Goal: Information Seeking & Learning: Learn about a topic

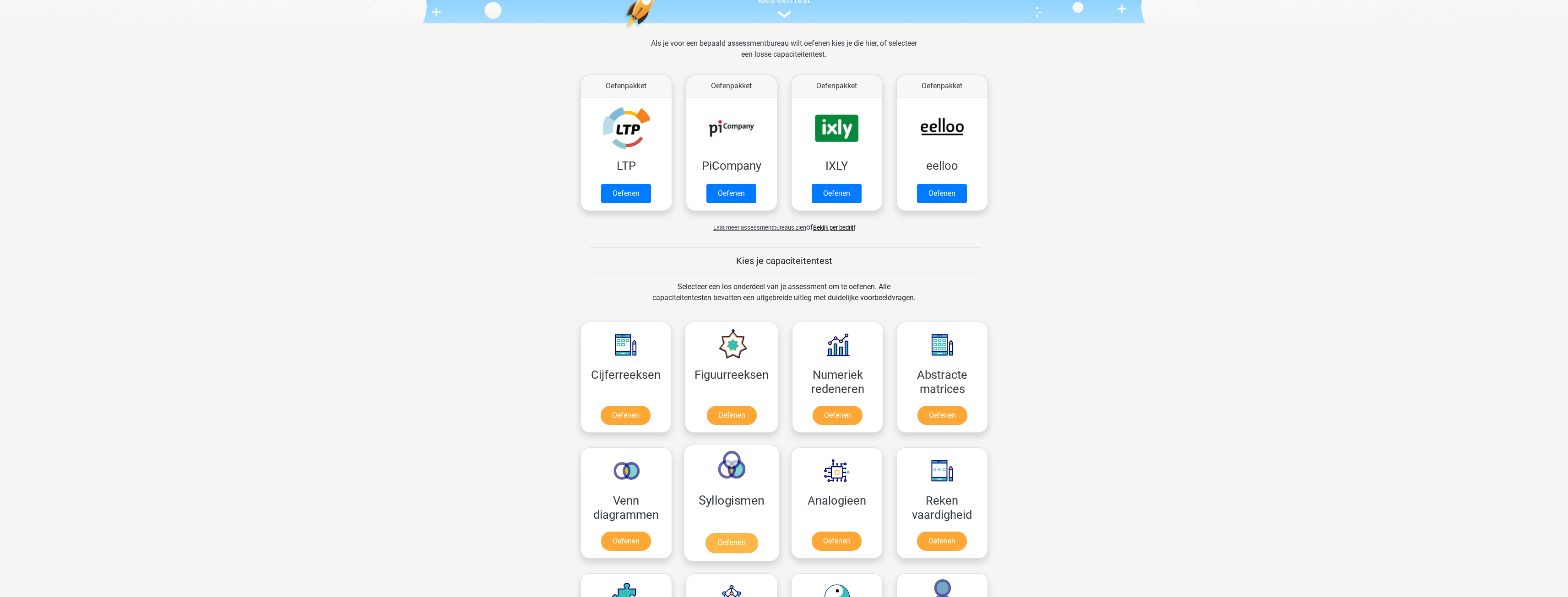
scroll to position [274, 0]
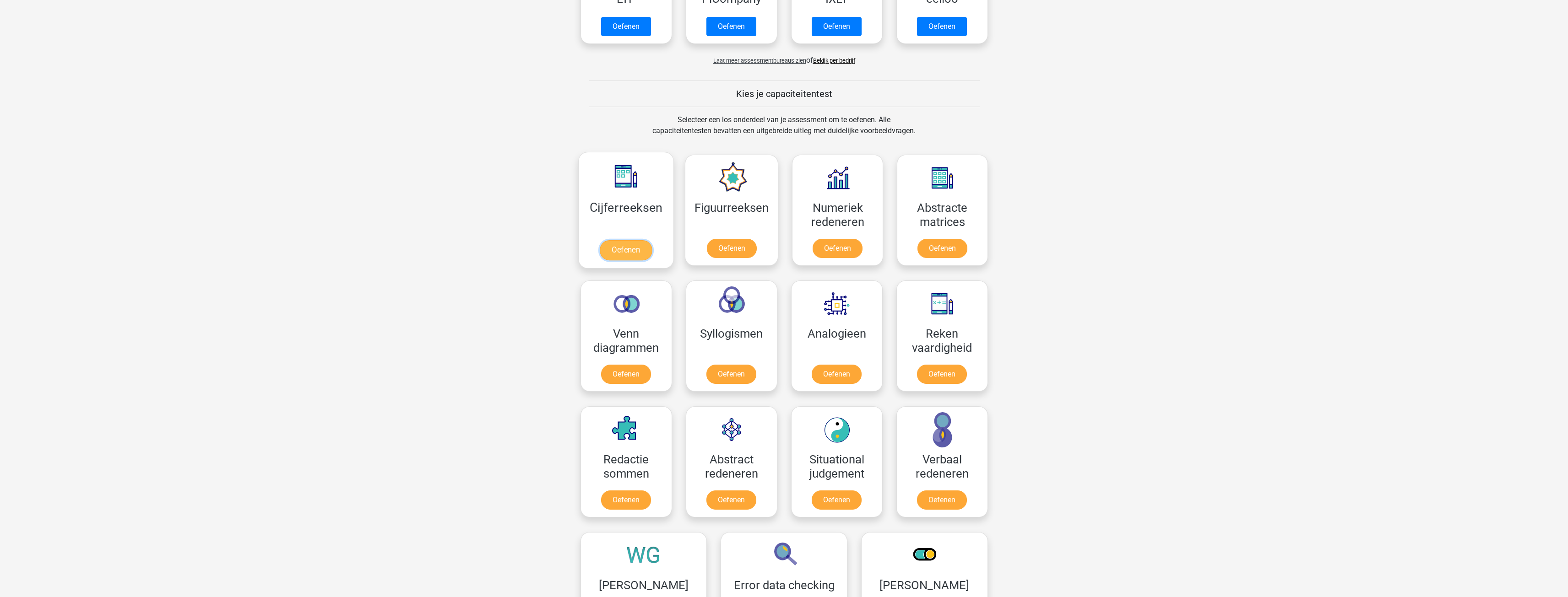
click at [646, 240] on link "Oefenen" at bounding box center [626, 250] width 52 height 20
click at [623, 250] on link "Oefenen" at bounding box center [626, 250] width 52 height 20
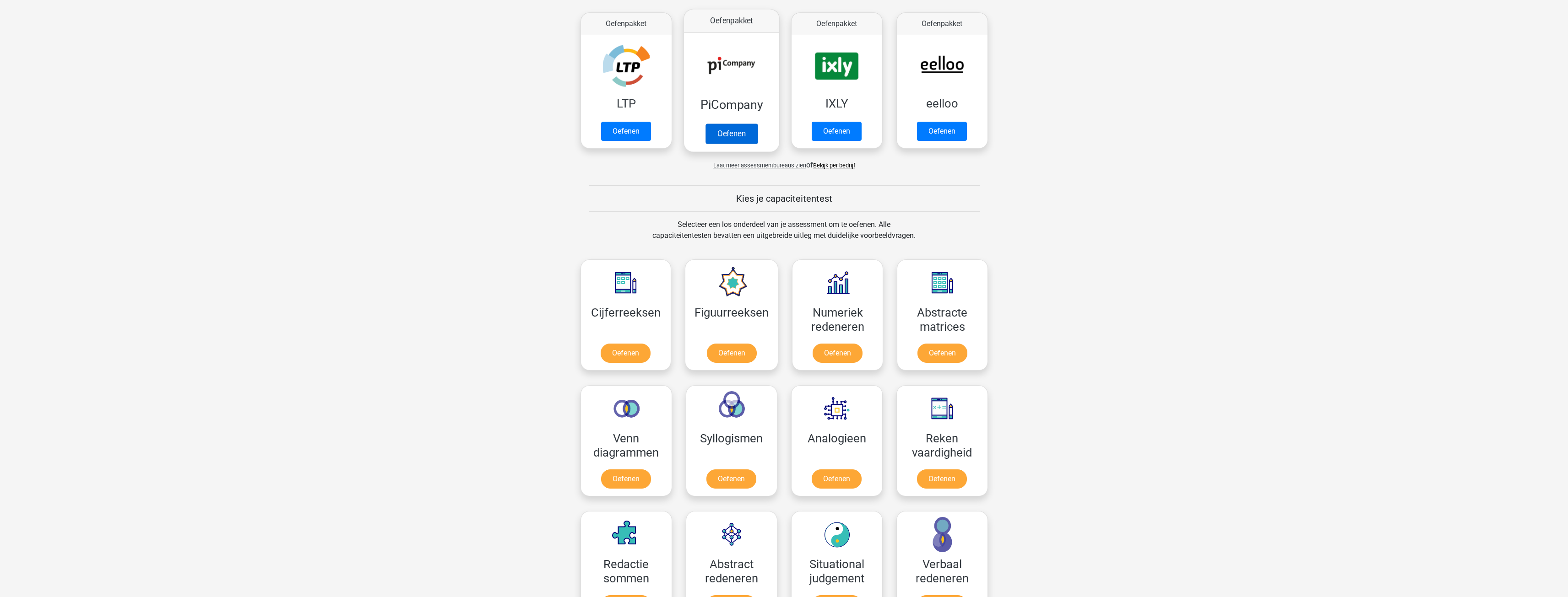
scroll to position [92, 0]
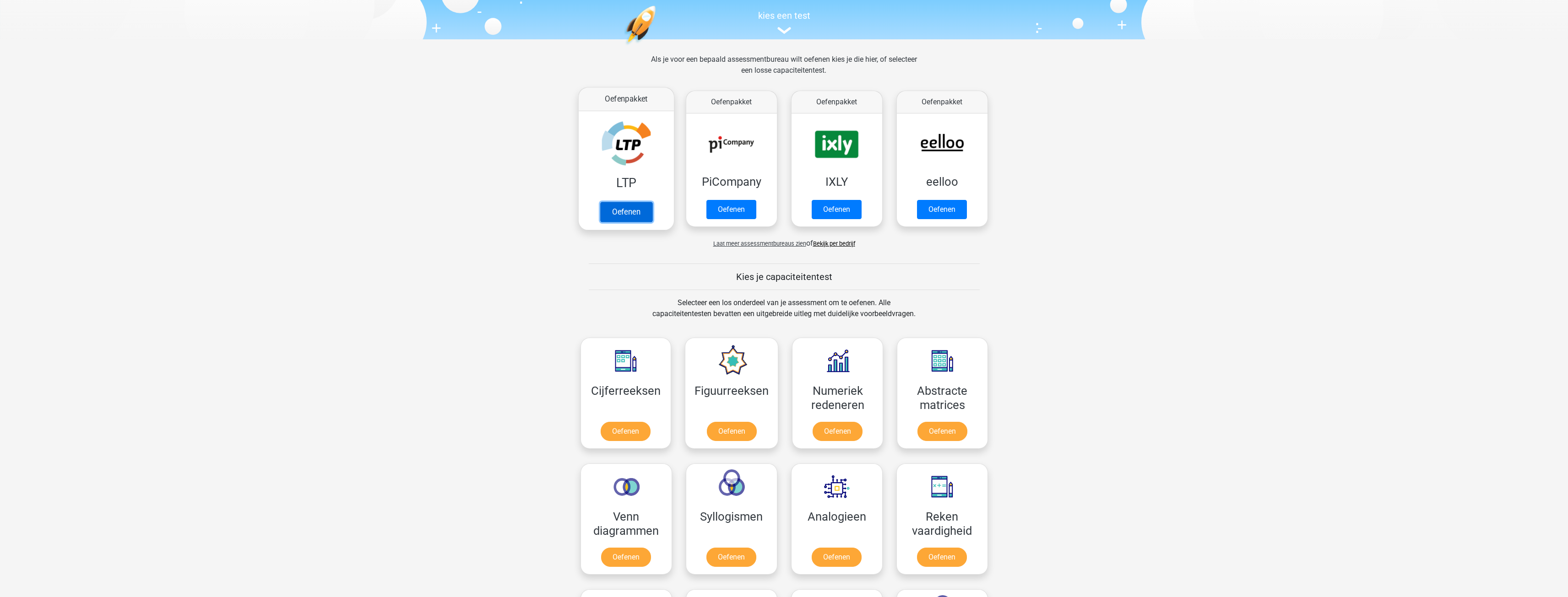
click at [625, 216] on link "Oefenen" at bounding box center [626, 212] width 52 height 20
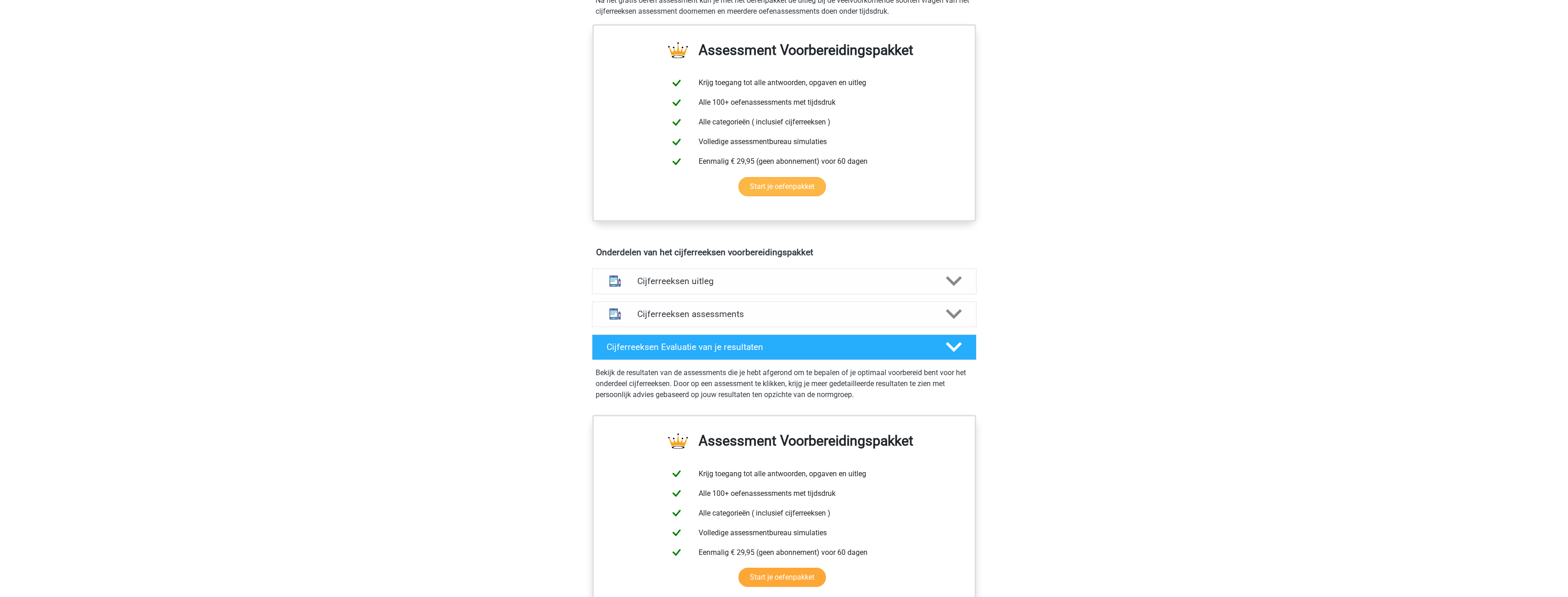
scroll to position [320, 0]
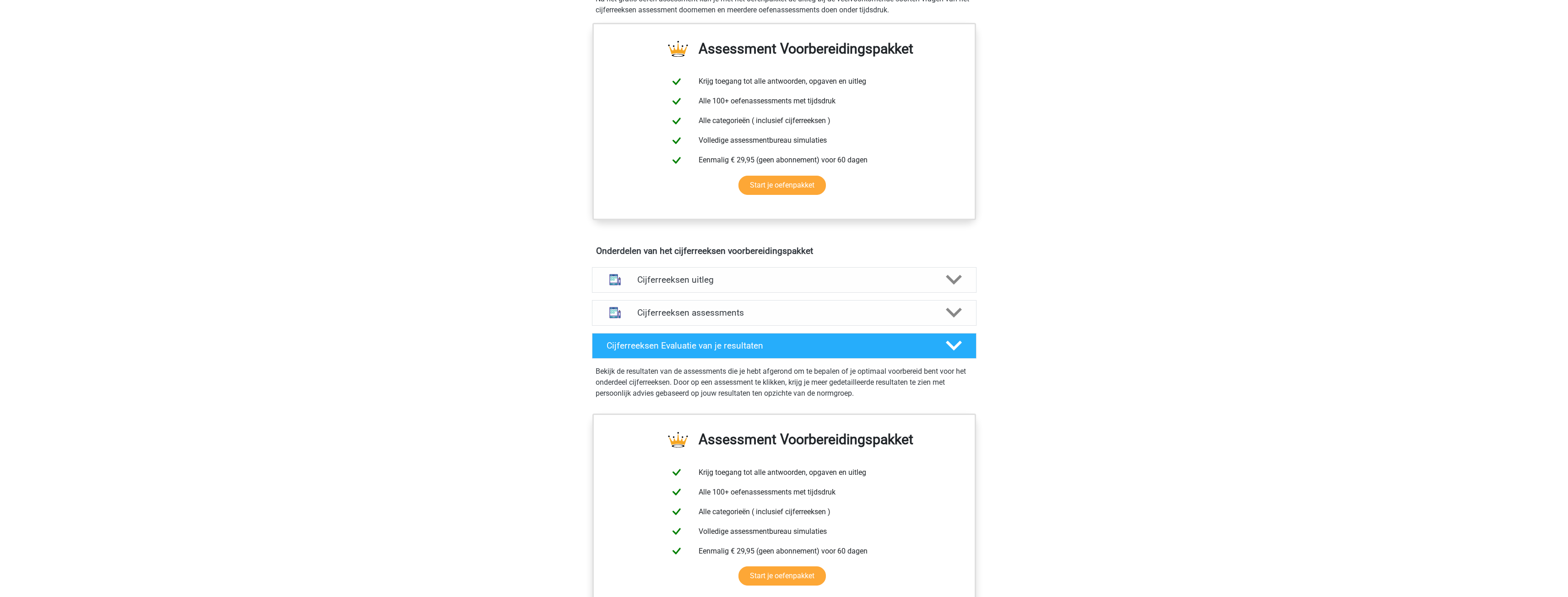
drag, startPoint x: 1079, startPoint y: 171, endPoint x: 1067, endPoint y: 141, distance: 32.3
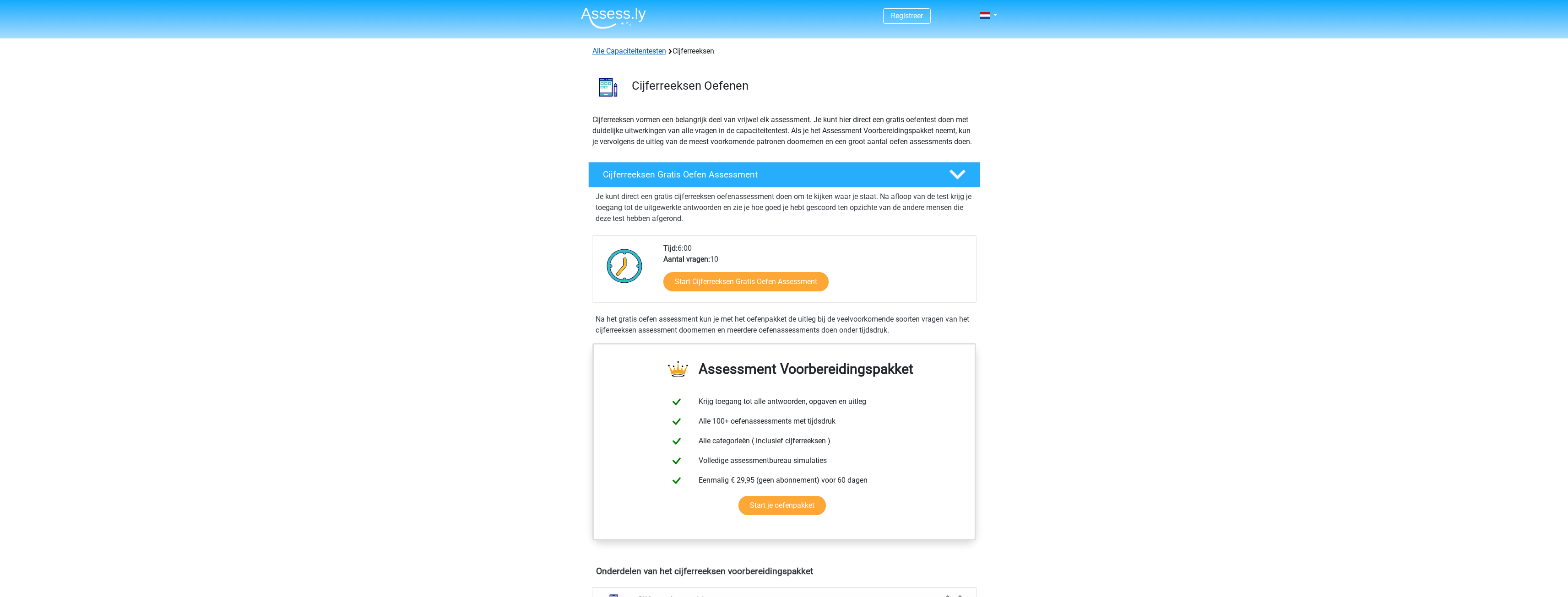
click at [639, 54] on link "Alle Capaciteitentesten" at bounding box center [629, 50] width 73 height 8
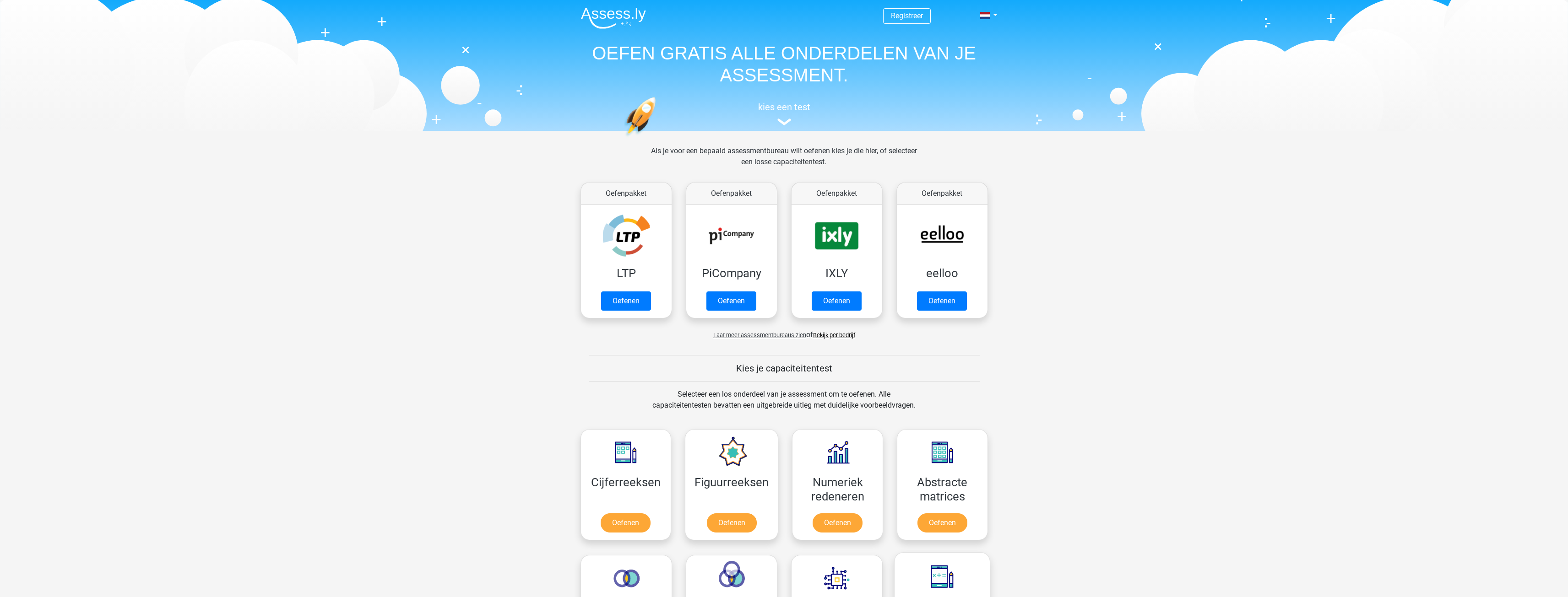
scroll to position [389, 0]
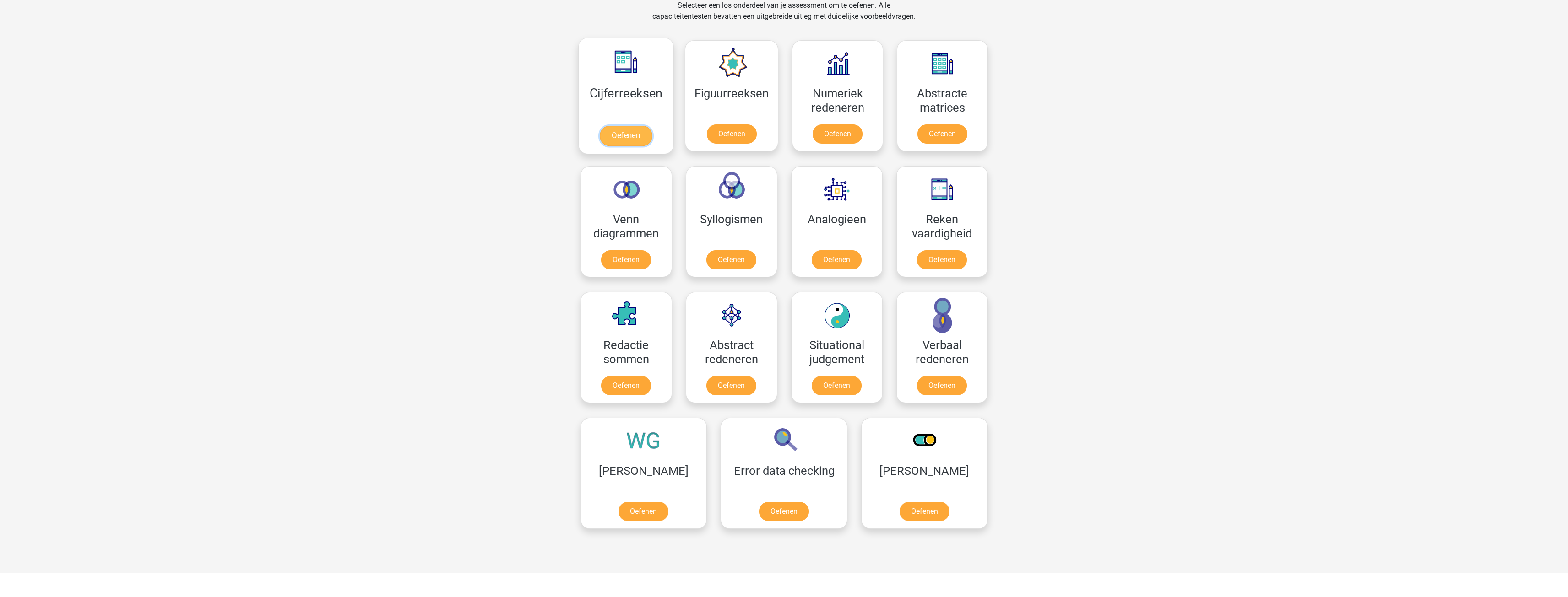
click at [638, 145] on link "Oefenen" at bounding box center [626, 136] width 52 height 20
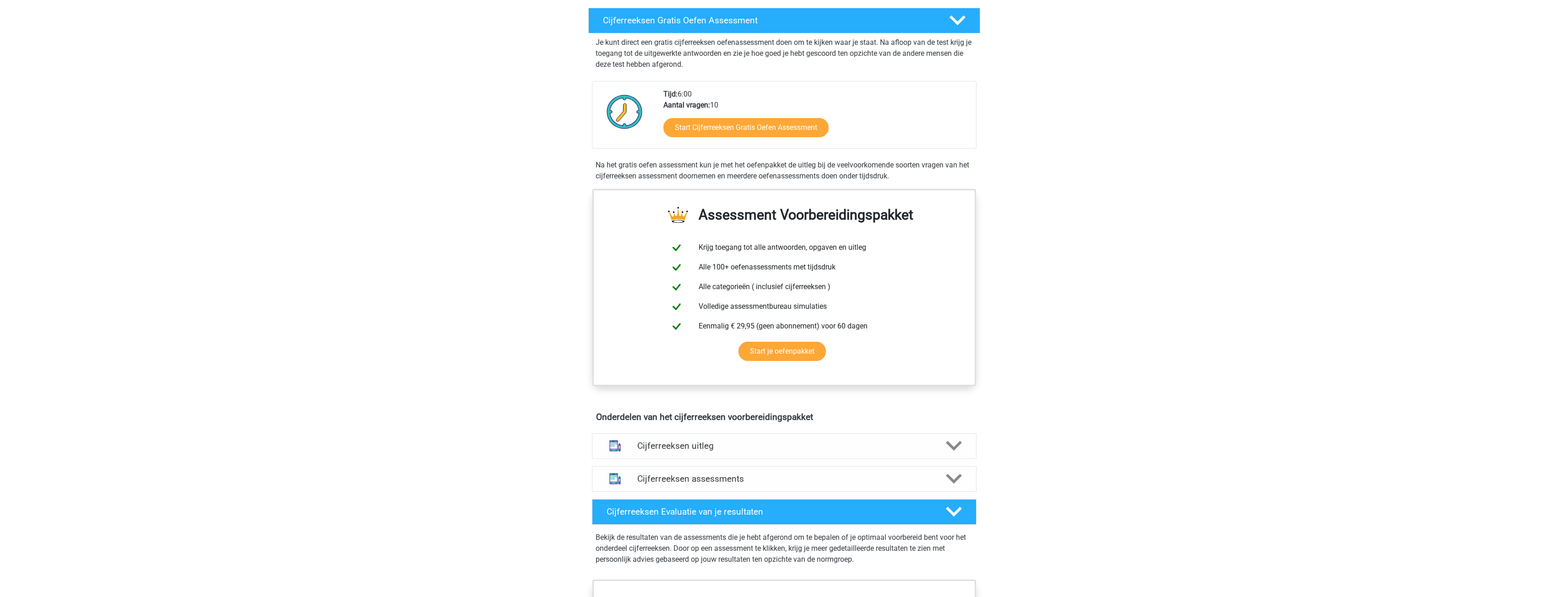
scroll to position [105, 0]
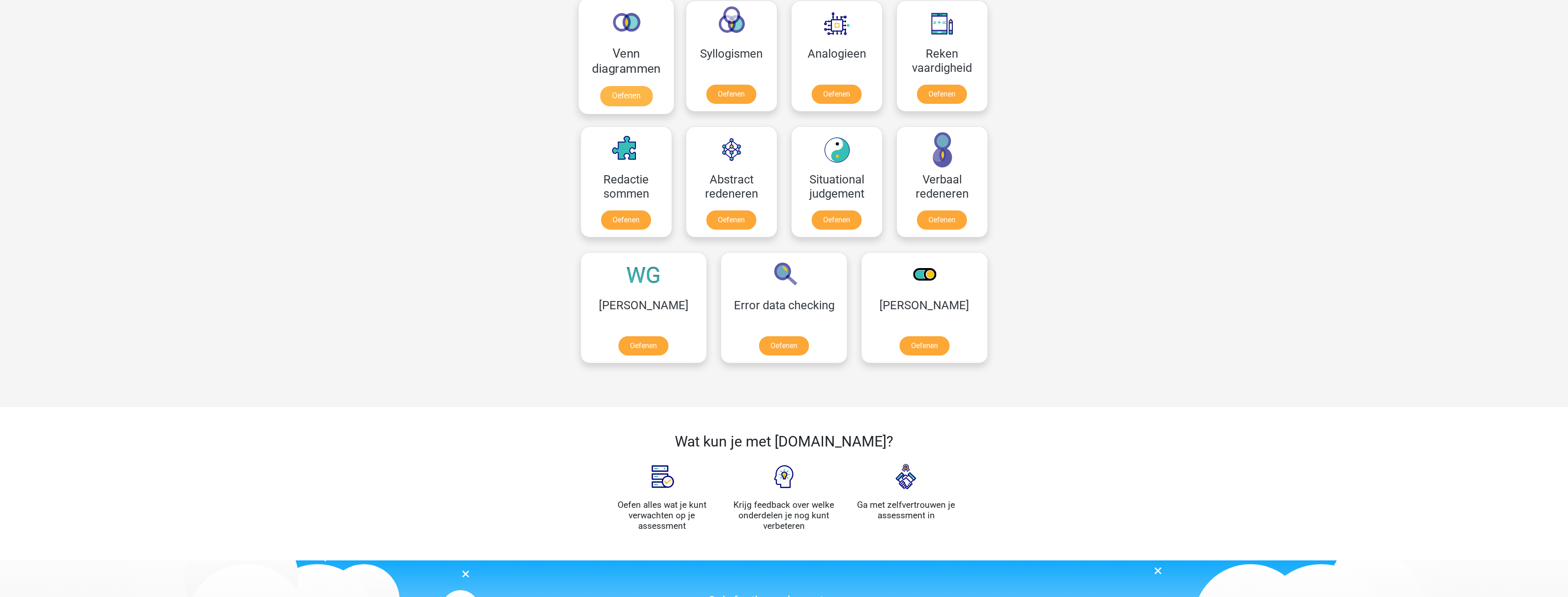
scroll to position [366, 0]
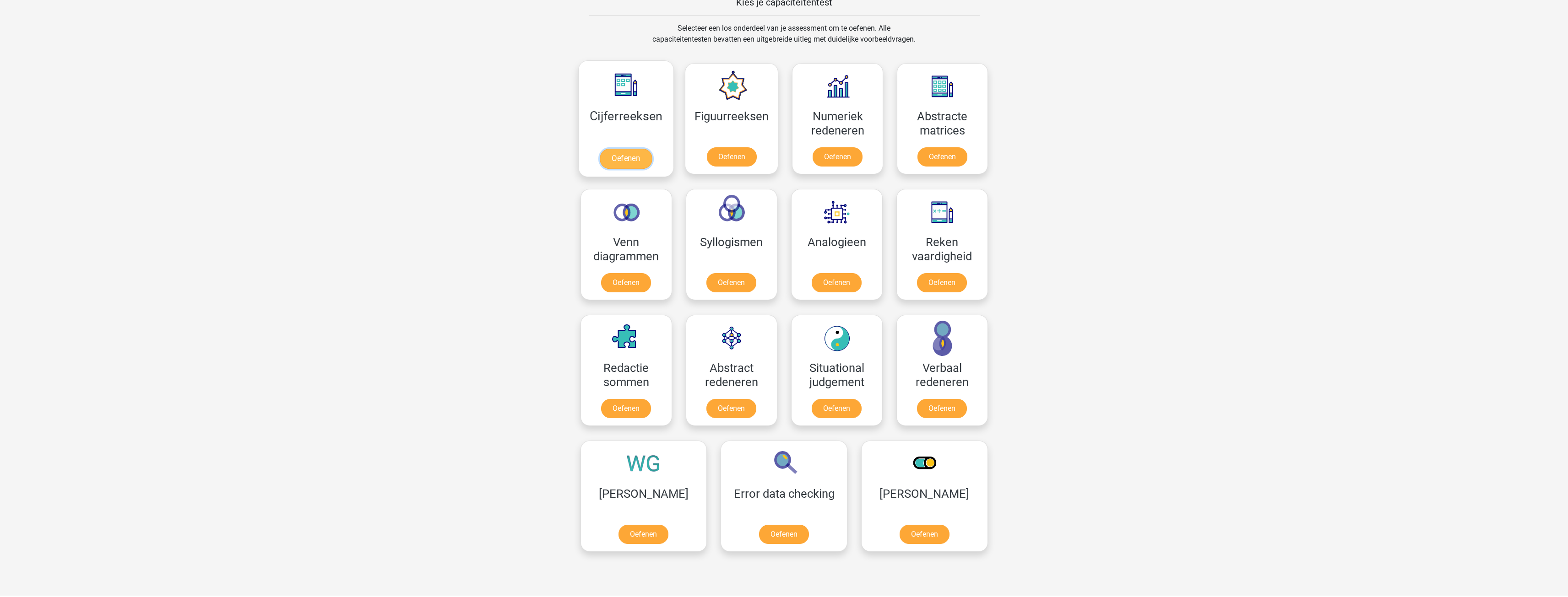
click at [605, 166] on link "Oefenen" at bounding box center [626, 159] width 52 height 20
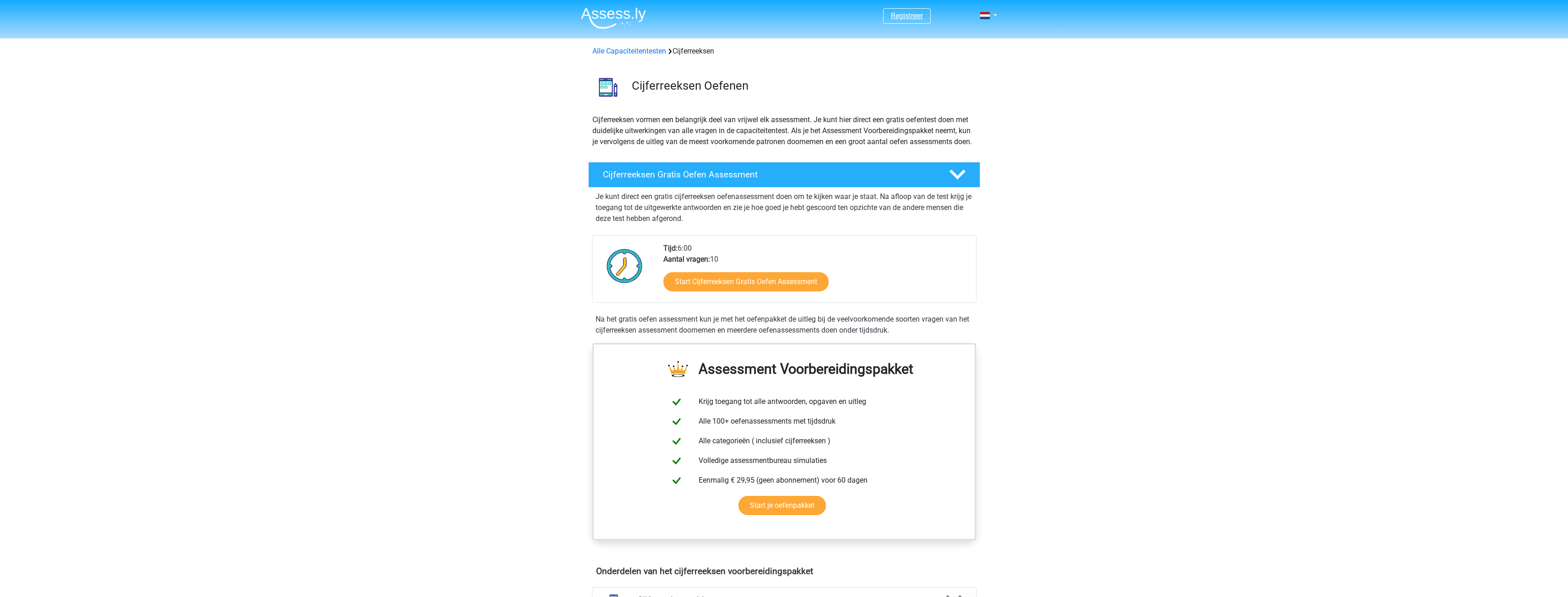
click at [897, 15] on link "Registreer" at bounding box center [906, 15] width 32 height 8
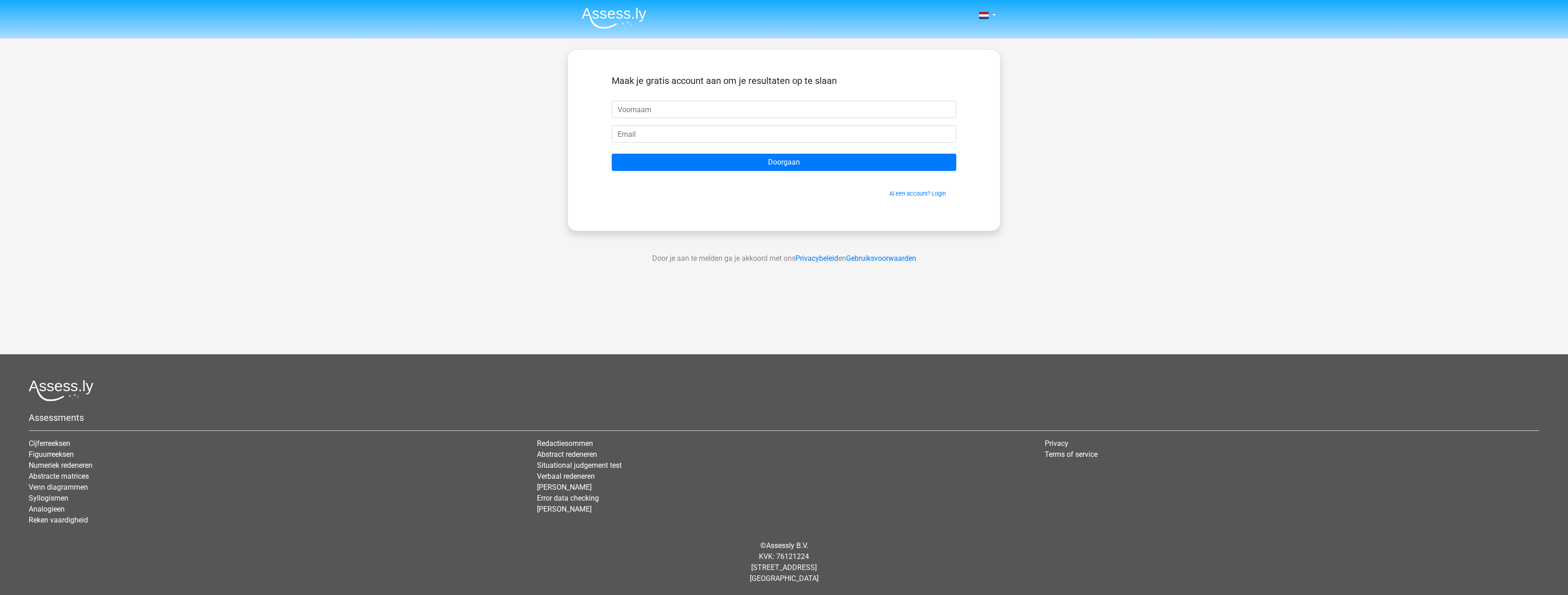
click at [660, 116] on input "text" at bounding box center [783, 109] width 344 height 17
type input "[PERSON_NAME]"
click at [649, 132] on input "email" at bounding box center [783, 133] width 344 height 17
type input "[DOMAIN_NAME][EMAIL_ADDRESS][DOMAIN_NAME]"
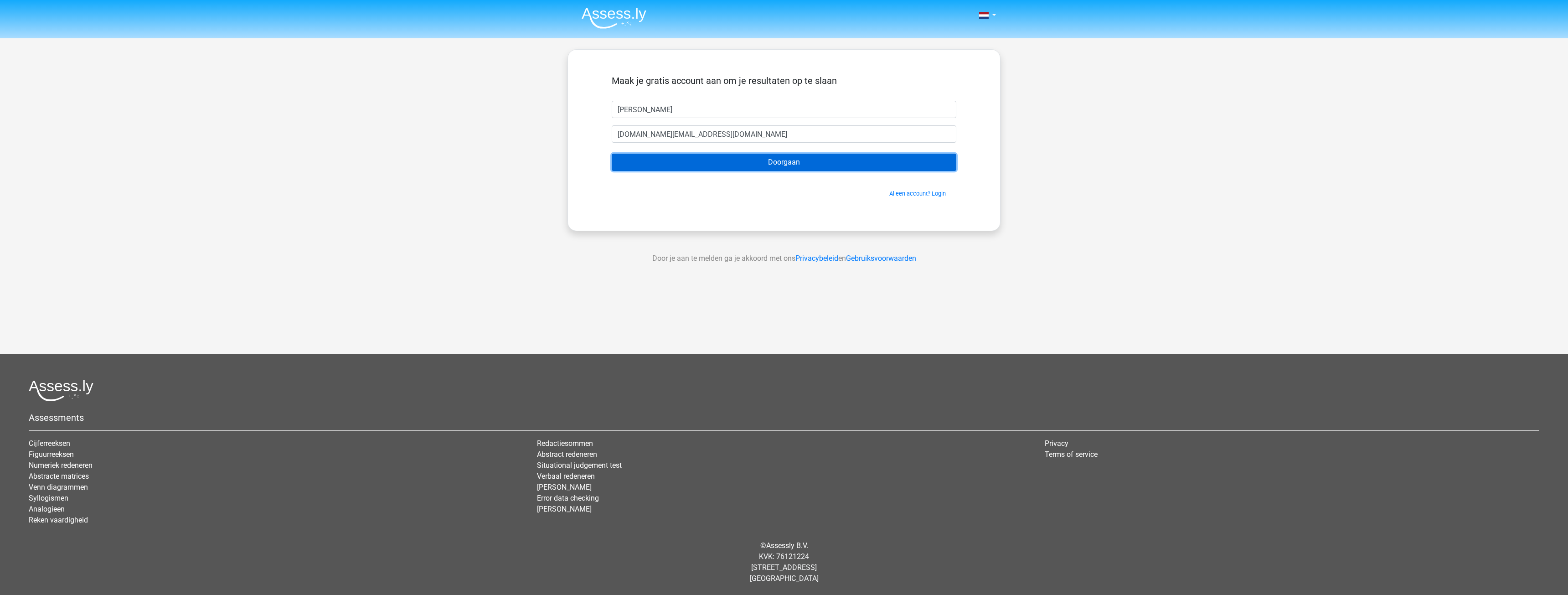
click at [697, 170] on input "Doorgaan" at bounding box center [783, 162] width 344 height 17
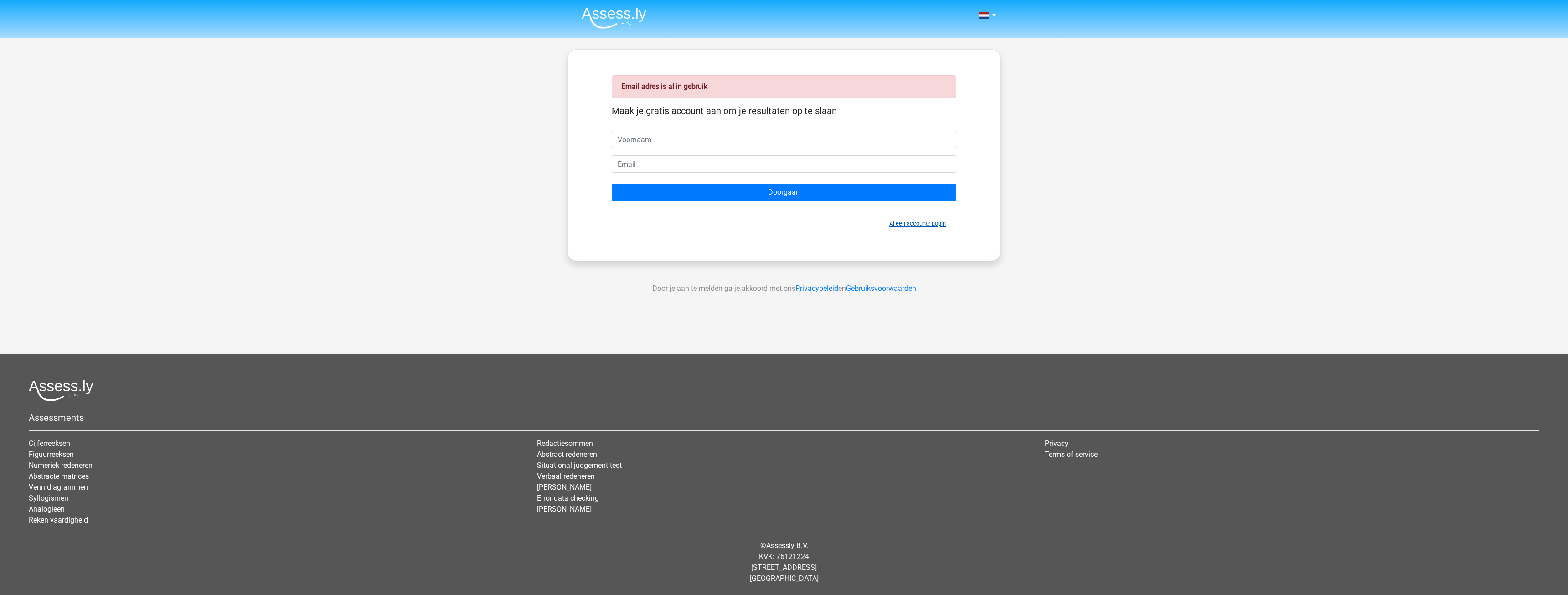
click at [895, 222] on link "Al een account? Login" at bounding box center [917, 223] width 57 height 6
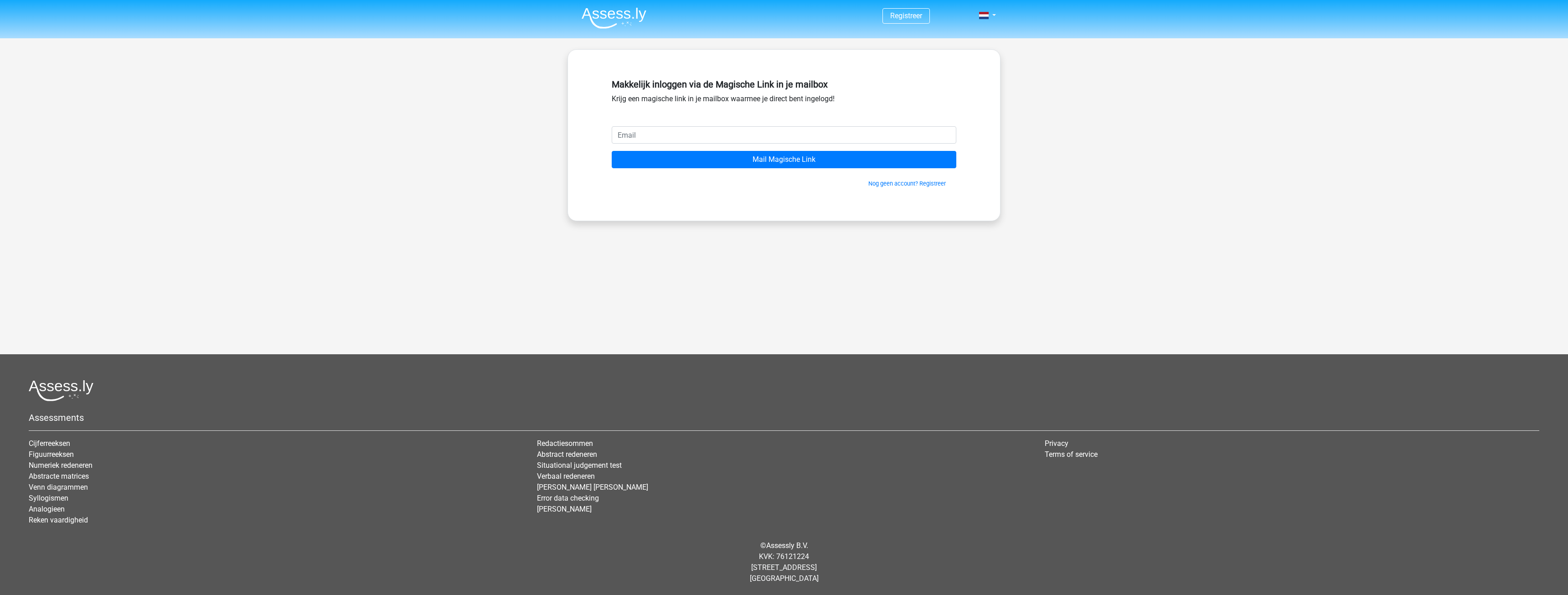
click at [678, 138] on input "email" at bounding box center [783, 134] width 344 height 17
type input "[DOMAIN_NAME][EMAIL_ADDRESS][DOMAIN_NAME]"
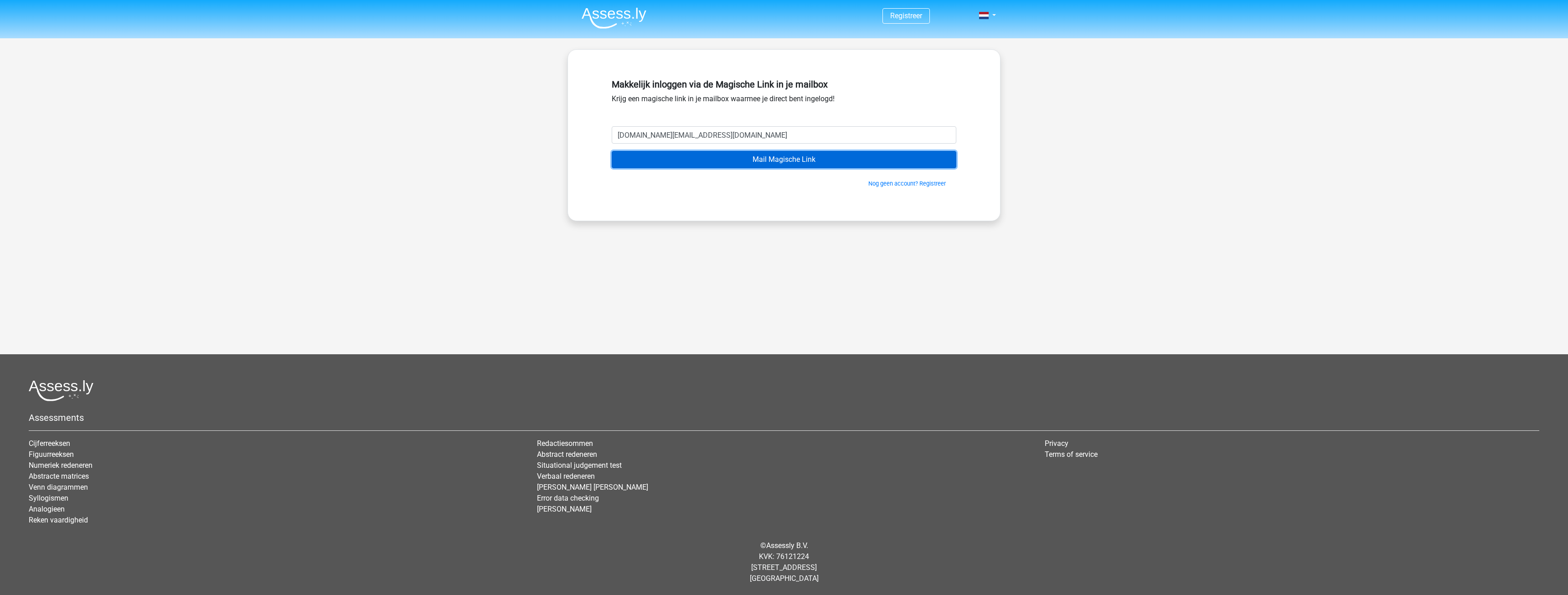
click at [692, 157] on input "Mail Magische Link" at bounding box center [783, 159] width 344 height 17
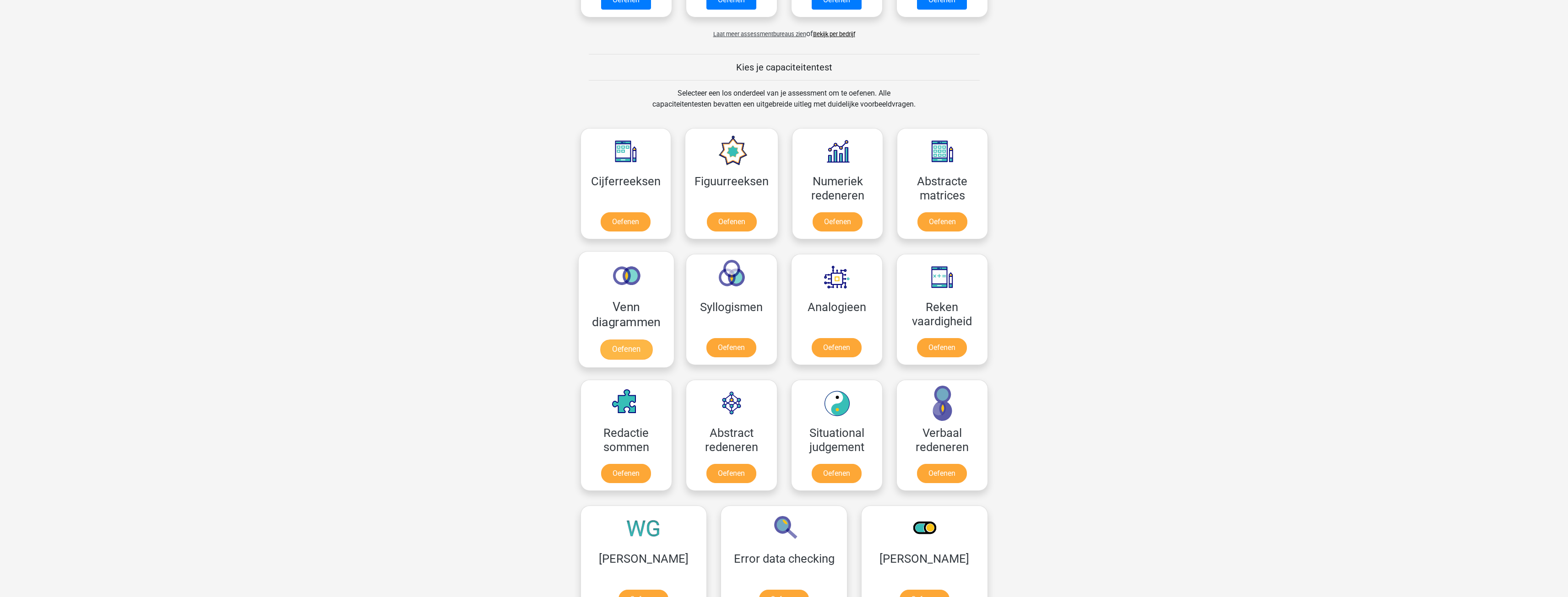
scroll to position [366, 0]
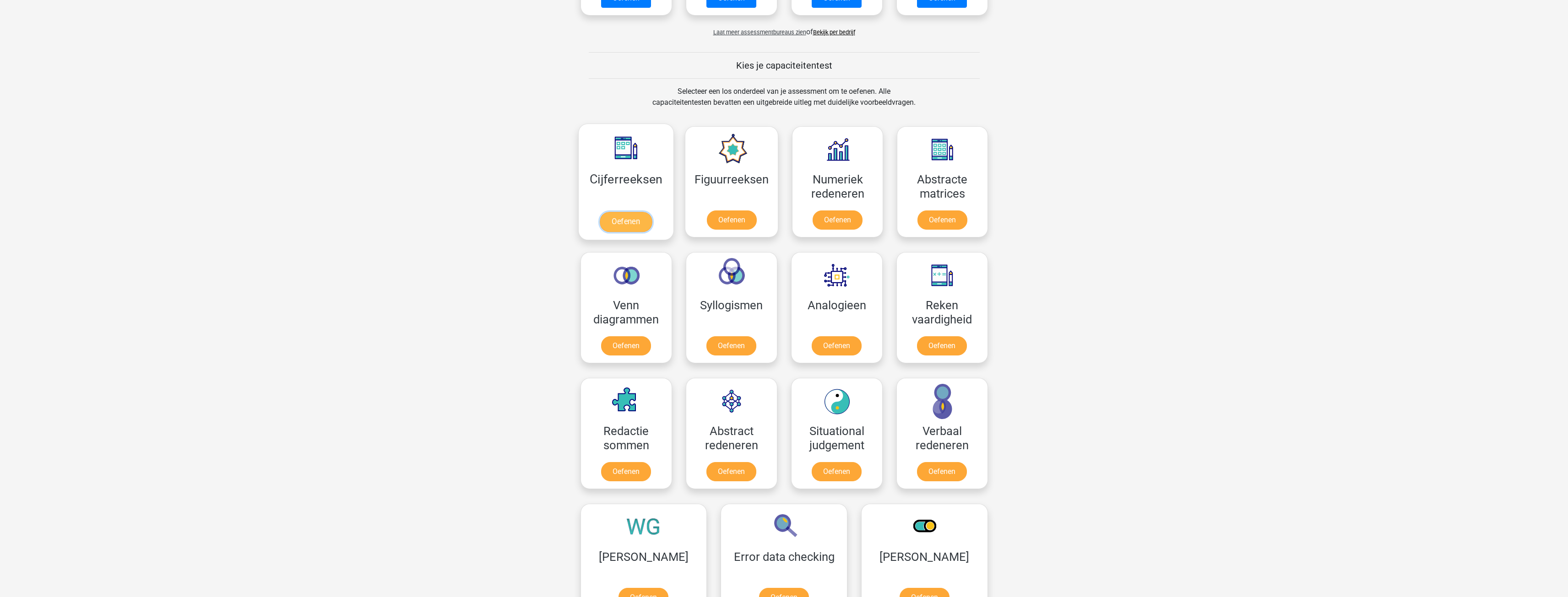
click at [627, 212] on link "Oefenen" at bounding box center [626, 222] width 52 height 20
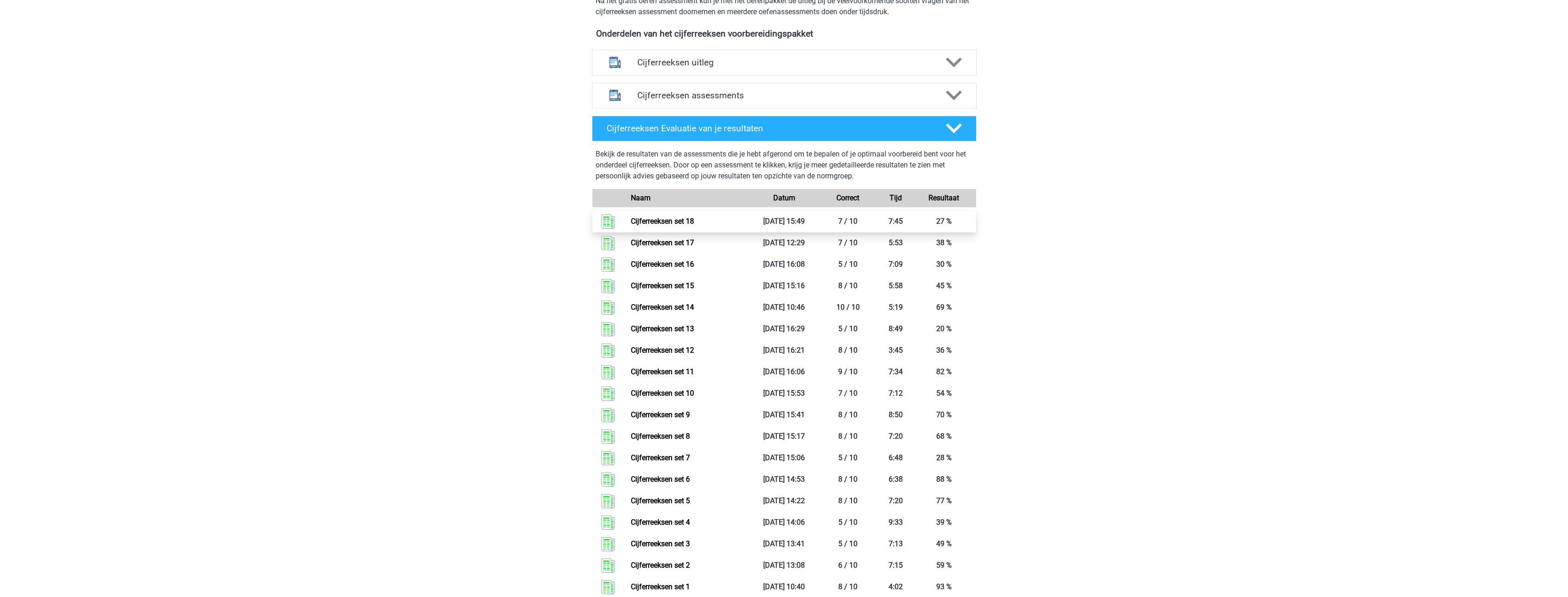
scroll to position [320, 0]
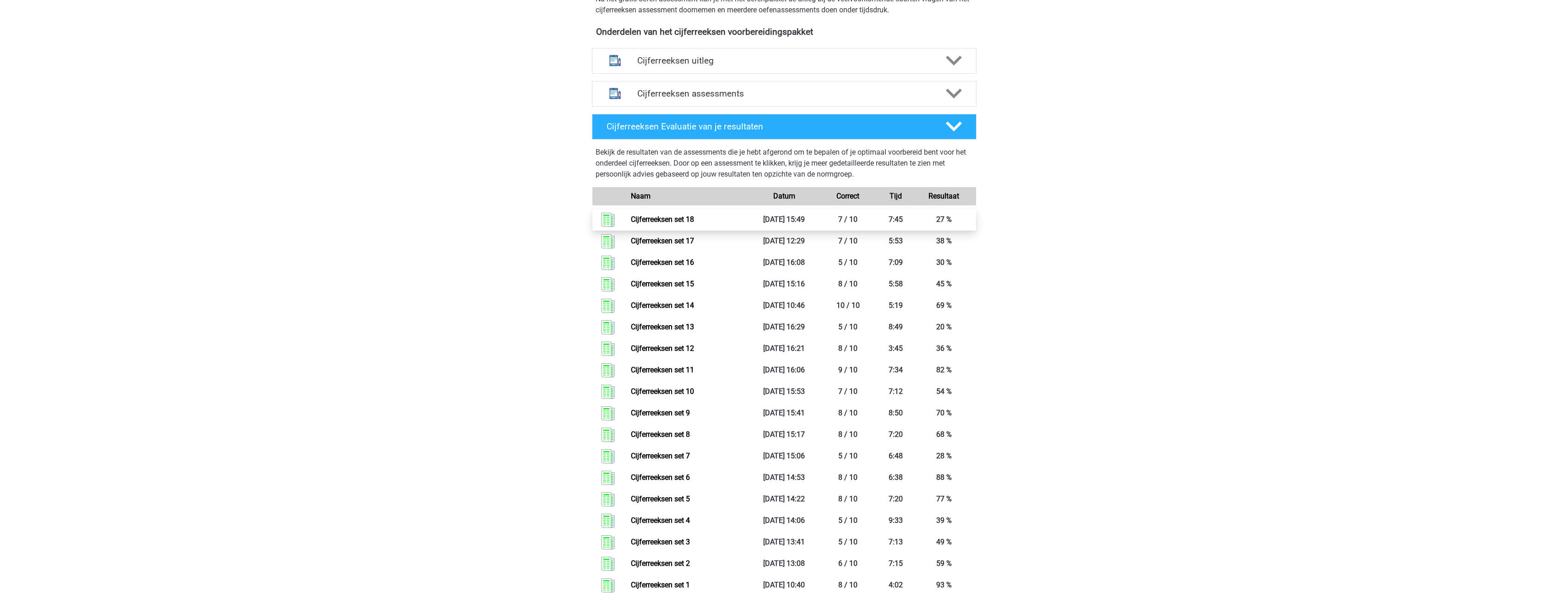
drag, startPoint x: 816, startPoint y: 223, endPoint x: 826, endPoint y: 224, distance: 10.0
click at [694, 223] on link "Cijferreeksen set 18" at bounding box center [662, 218] width 63 height 8
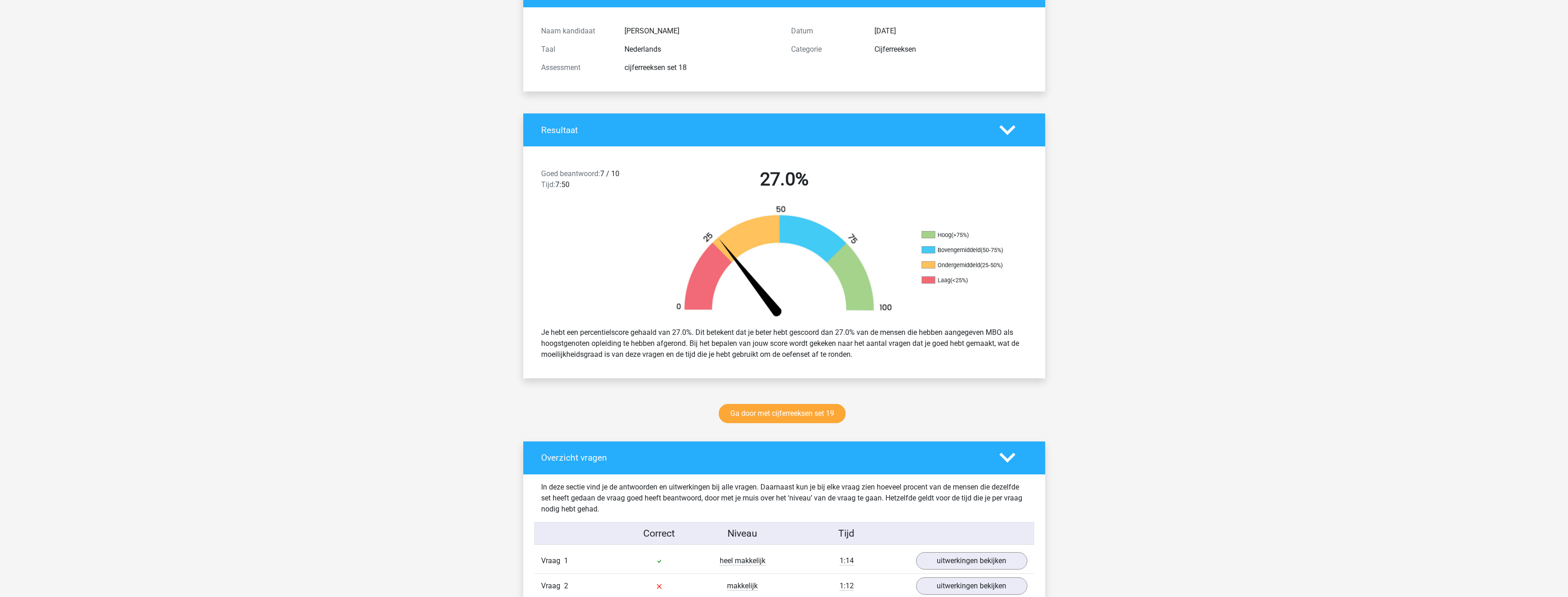
scroll to position [458, 0]
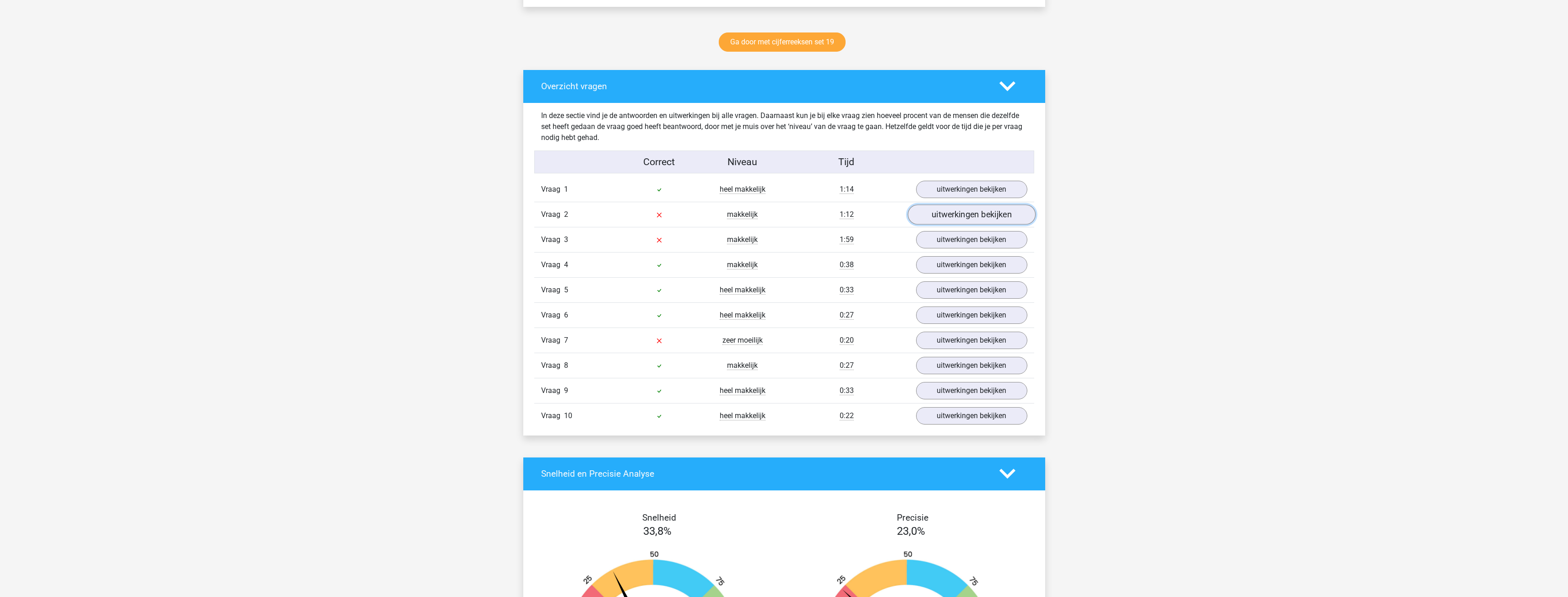
click at [968, 215] on link "uitwerkingen bekijken" at bounding box center [971, 215] width 128 height 20
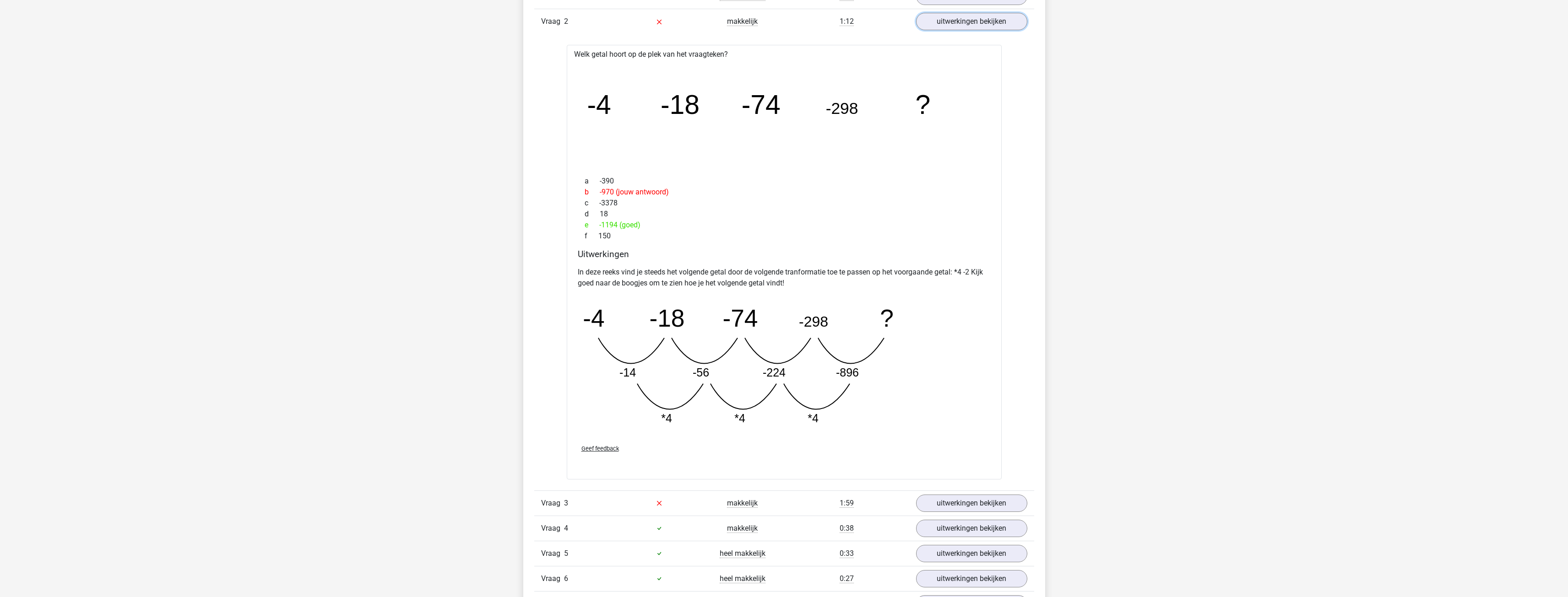
scroll to position [640, 0]
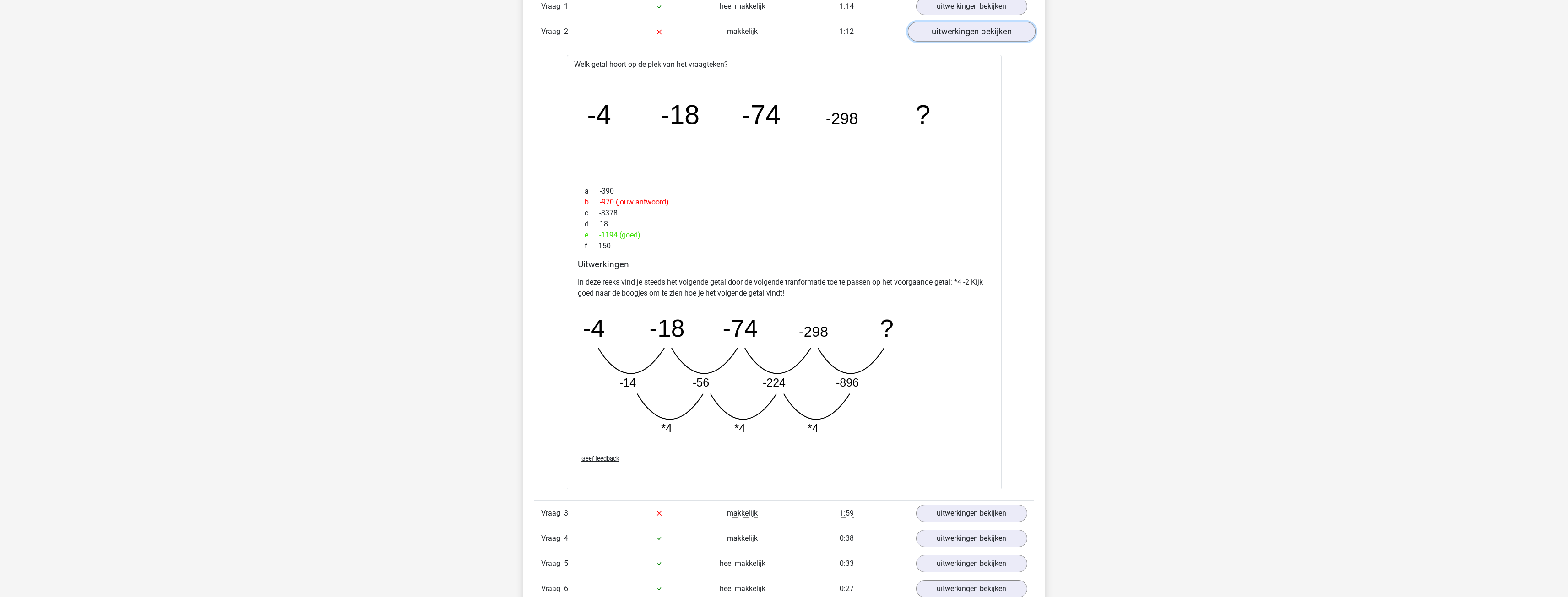
click at [948, 33] on link "uitwerkingen bekijken" at bounding box center [971, 31] width 128 height 20
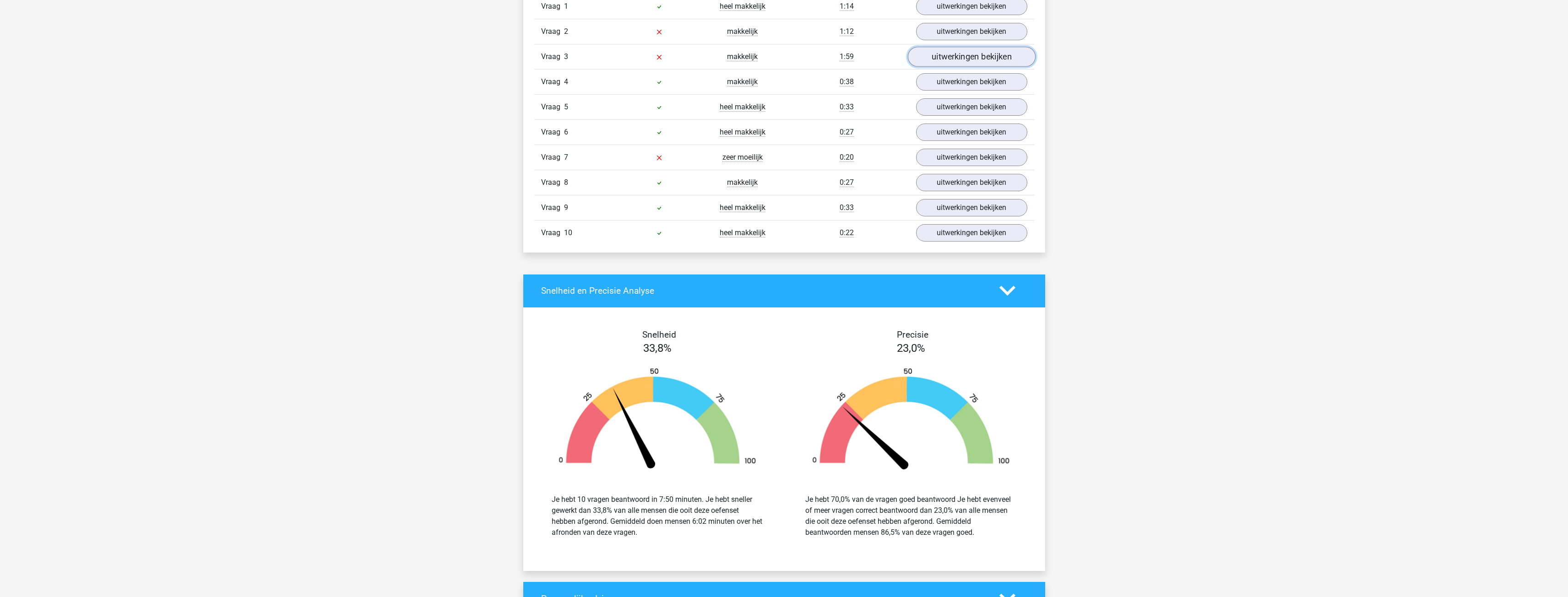
click at [944, 60] on link "uitwerkingen bekijken" at bounding box center [971, 57] width 128 height 20
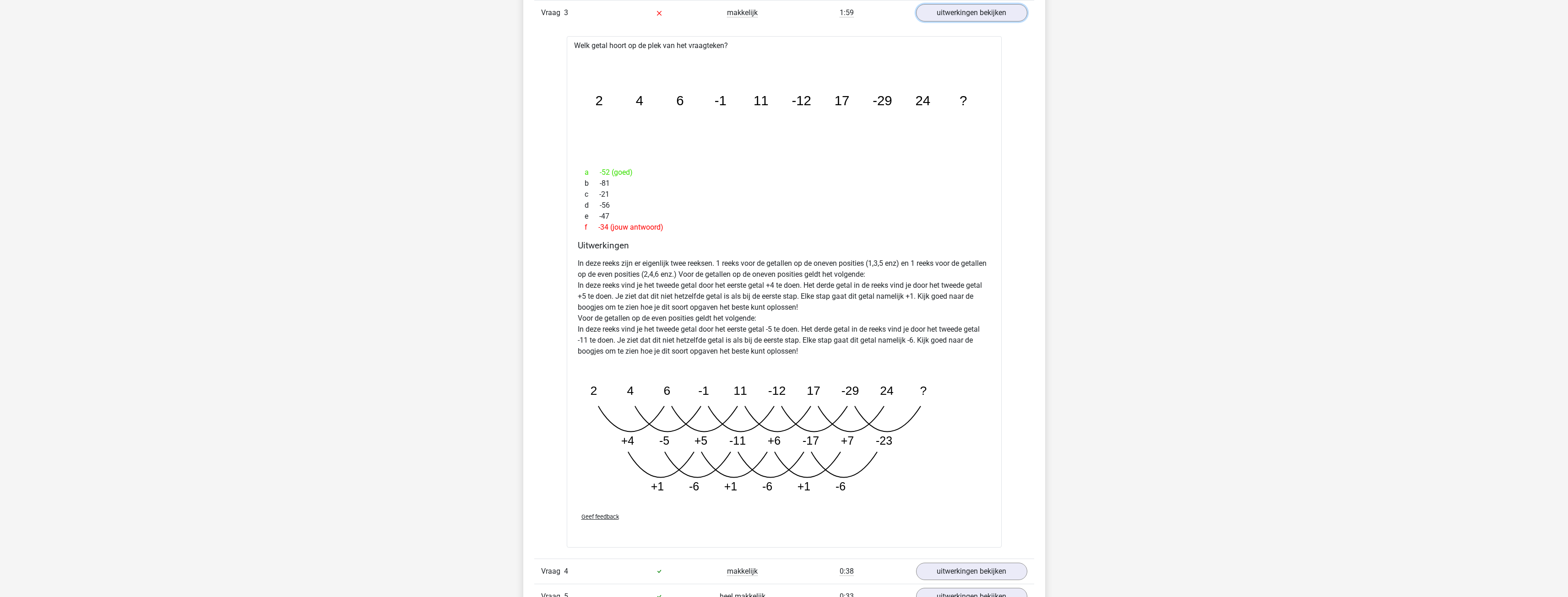
scroll to position [686, 0]
drag, startPoint x: 966, startPoint y: 3, endPoint x: 966, endPoint y: 9, distance: 6.0
click at [966, 4] on link "uitwerkingen bekijken" at bounding box center [971, 11] width 128 height 20
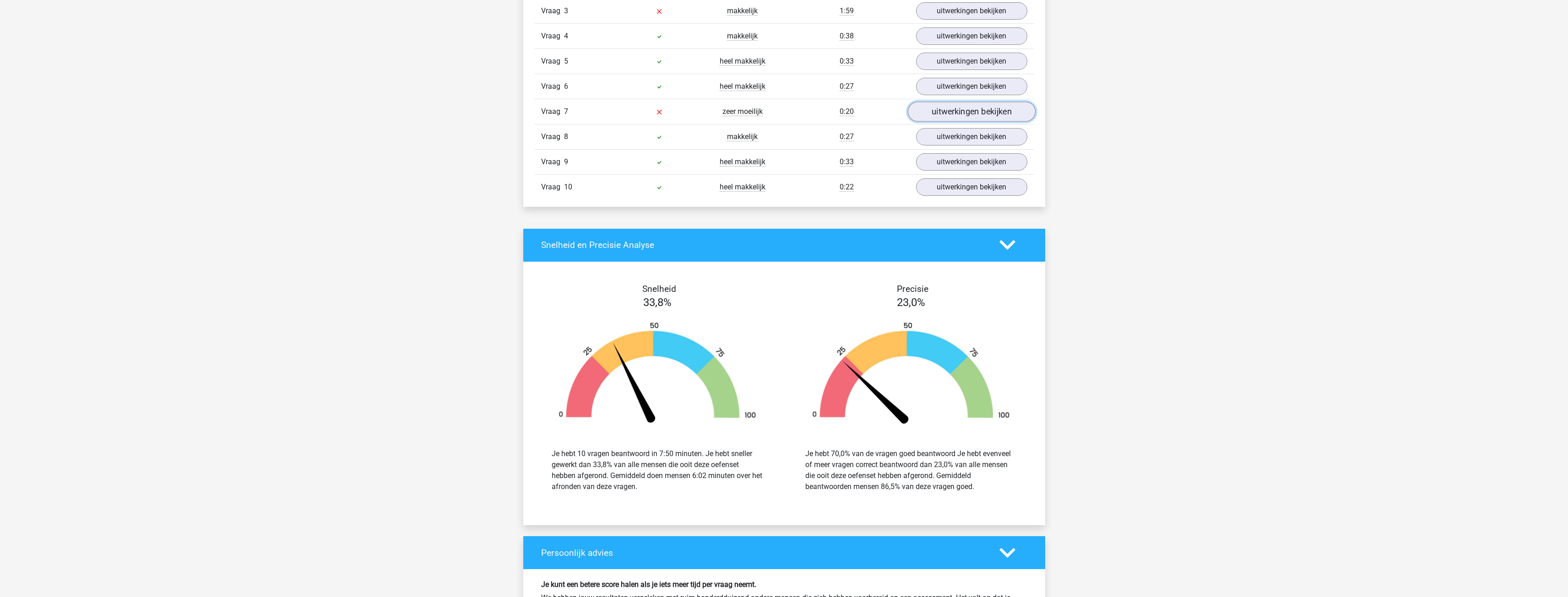
click at [980, 106] on link "uitwerkingen bekijken" at bounding box center [971, 112] width 128 height 20
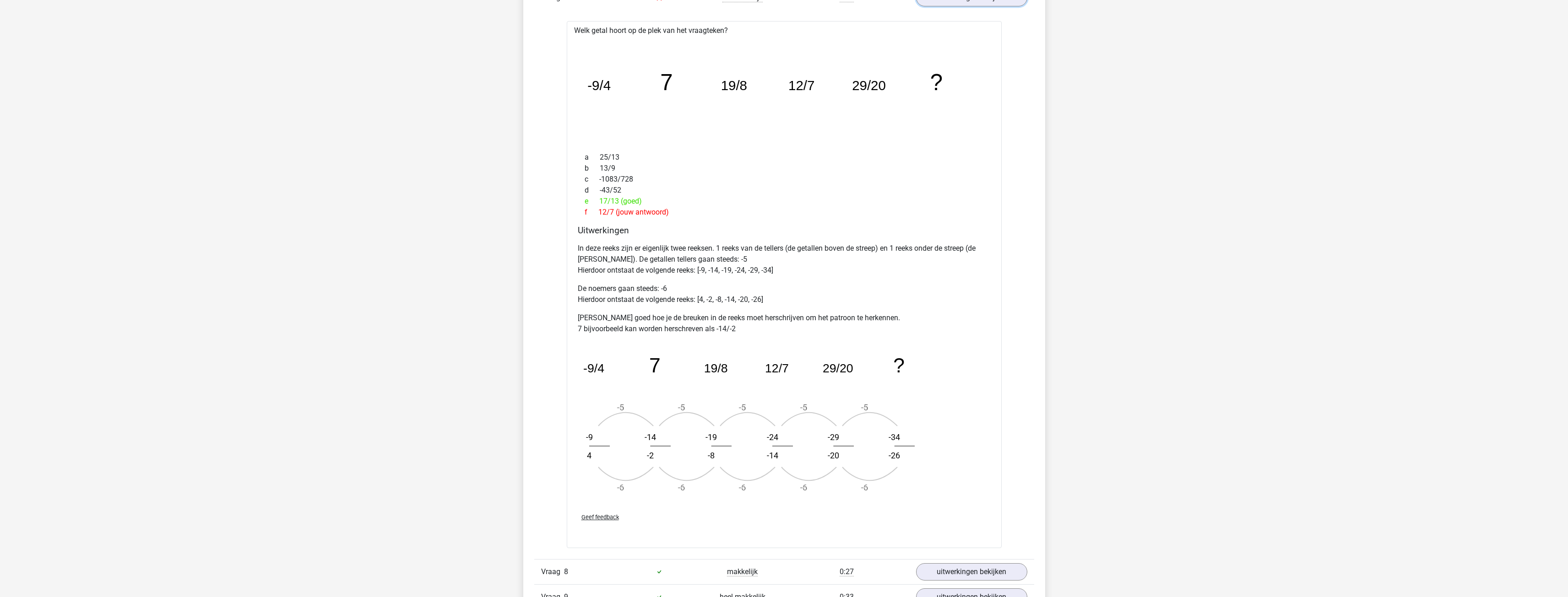
scroll to position [778, 0]
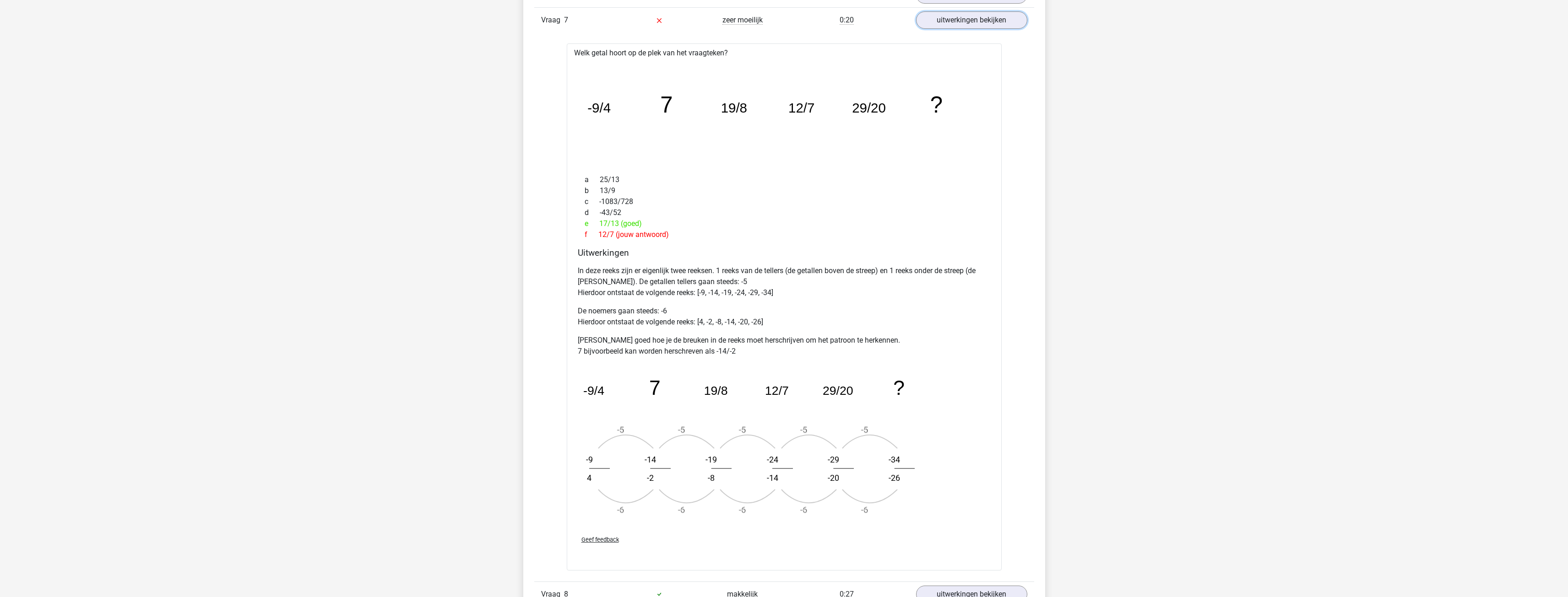
drag, startPoint x: 956, startPoint y: 24, endPoint x: 962, endPoint y: 44, distance: 20.9
click at [956, 24] on link "uitwerkingen bekijken" at bounding box center [971, 19] width 111 height 17
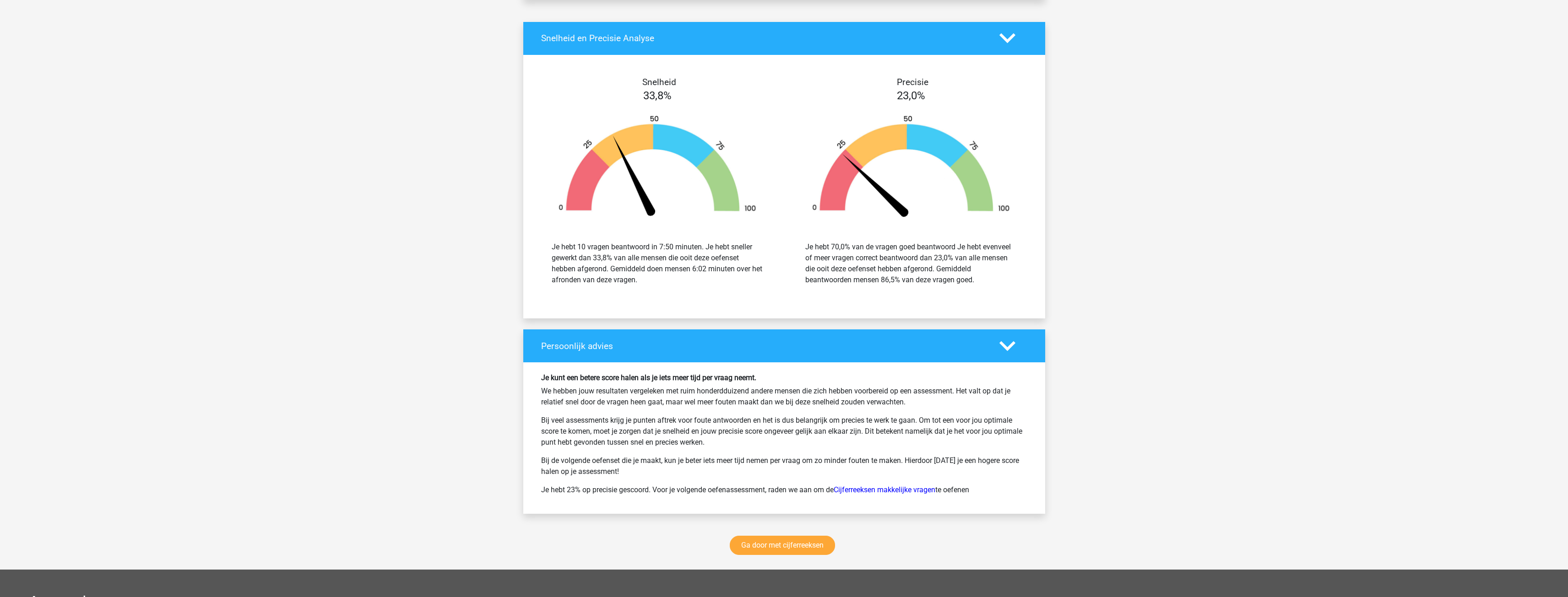
scroll to position [1107, 0]
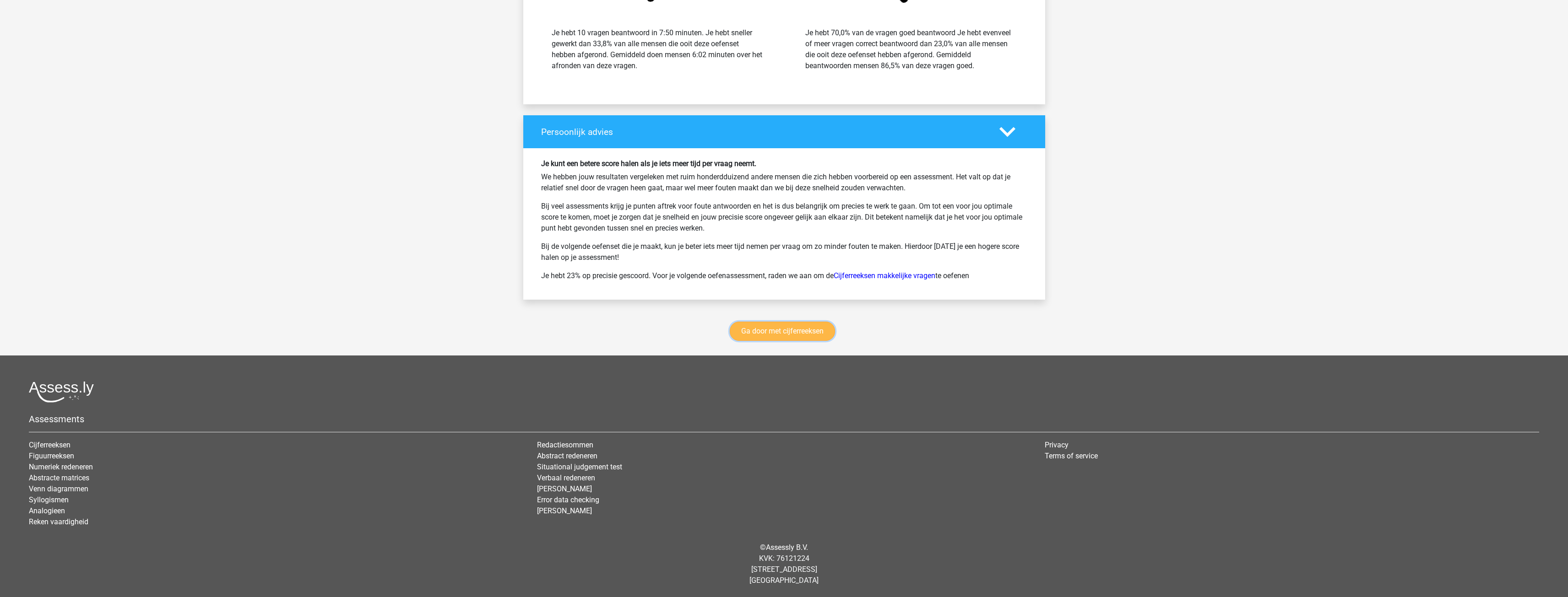
click at [802, 324] on link "Ga door met cijferreeksen" at bounding box center [782, 331] width 106 height 19
click at [774, 324] on link "Ga door met cijferreeksen" at bounding box center [782, 331] width 106 height 19
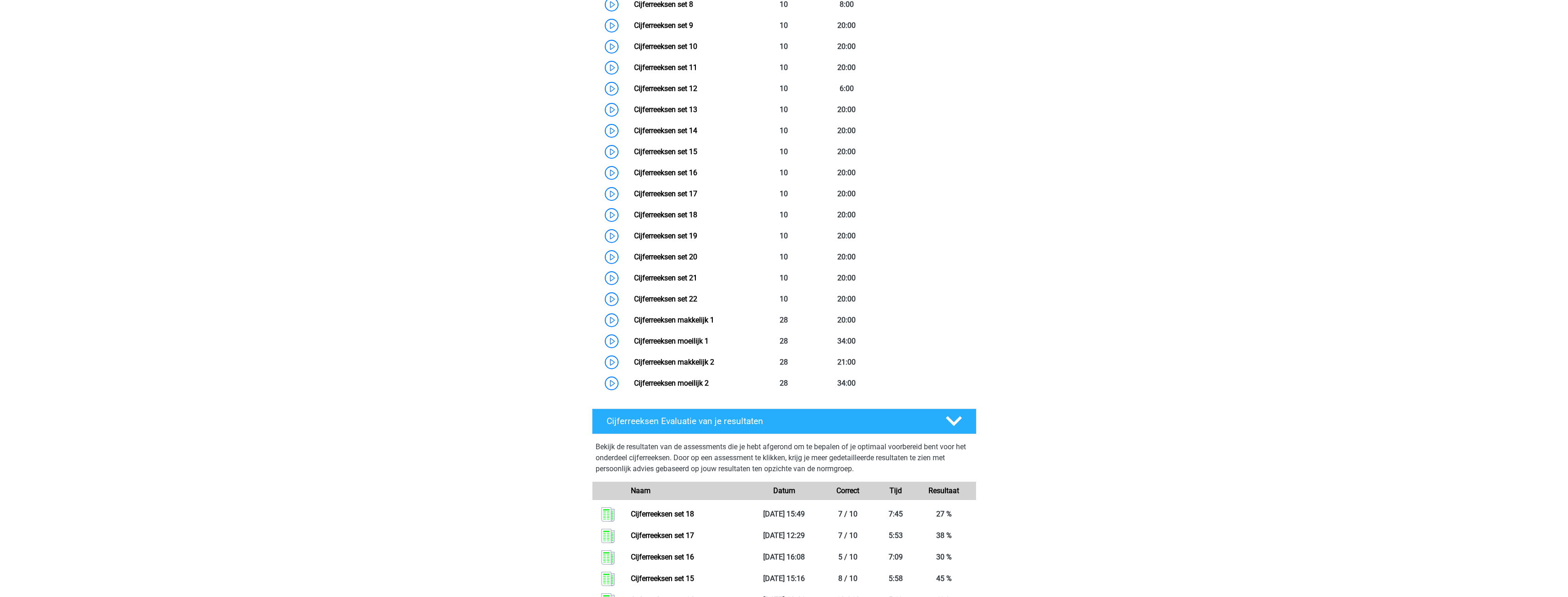
scroll to position [1003, 0]
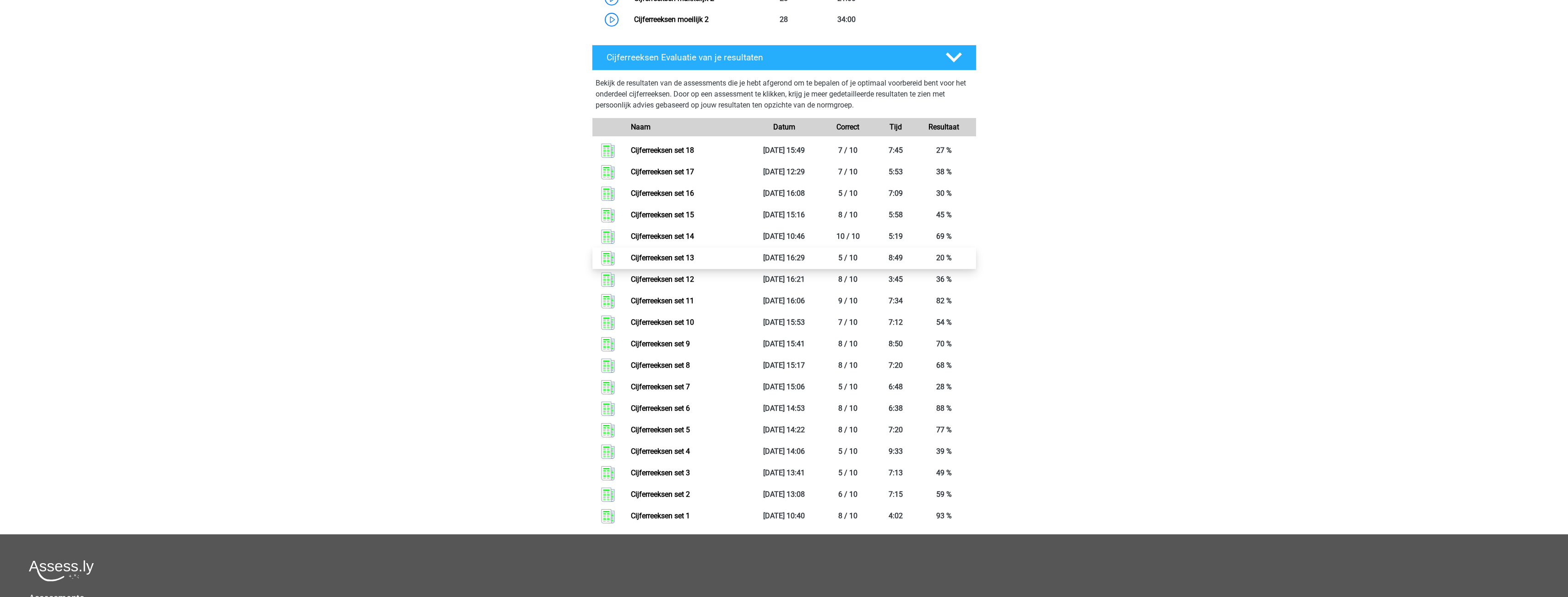
click at [694, 262] on link "Cijferreeksen set 13" at bounding box center [662, 257] width 63 height 8
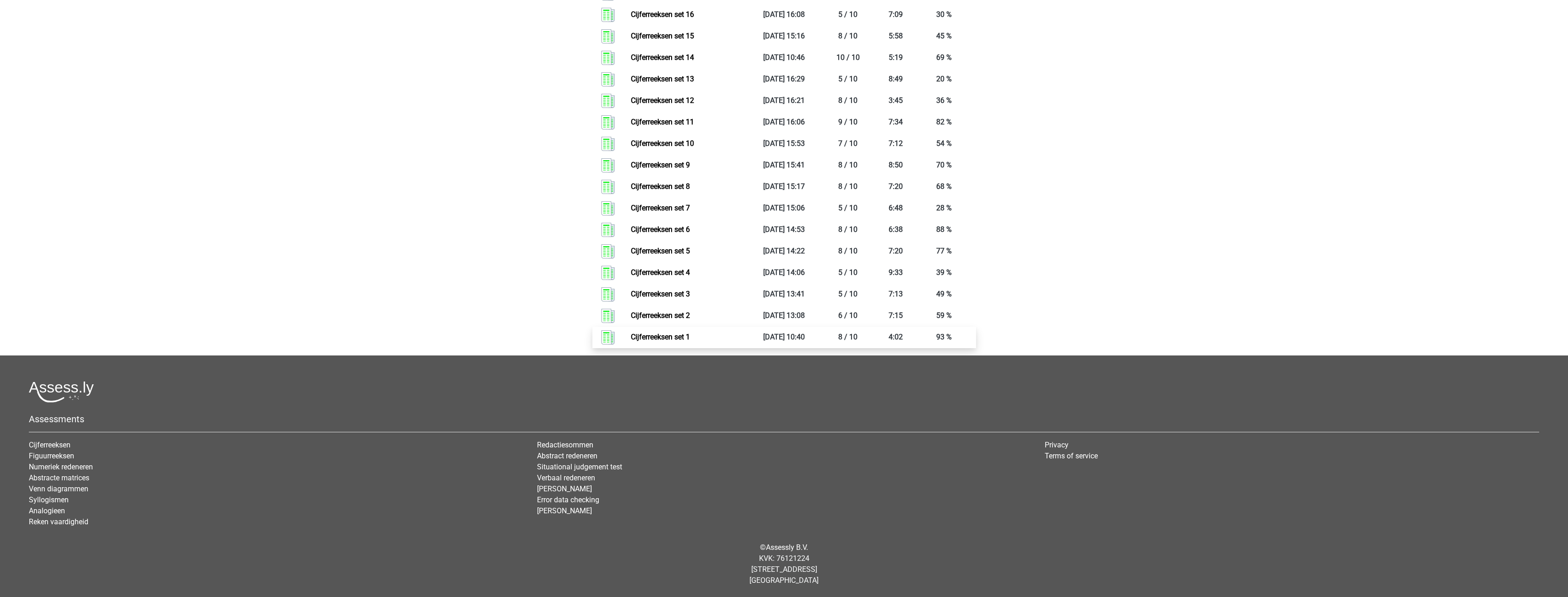
scroll to position [919, 0]
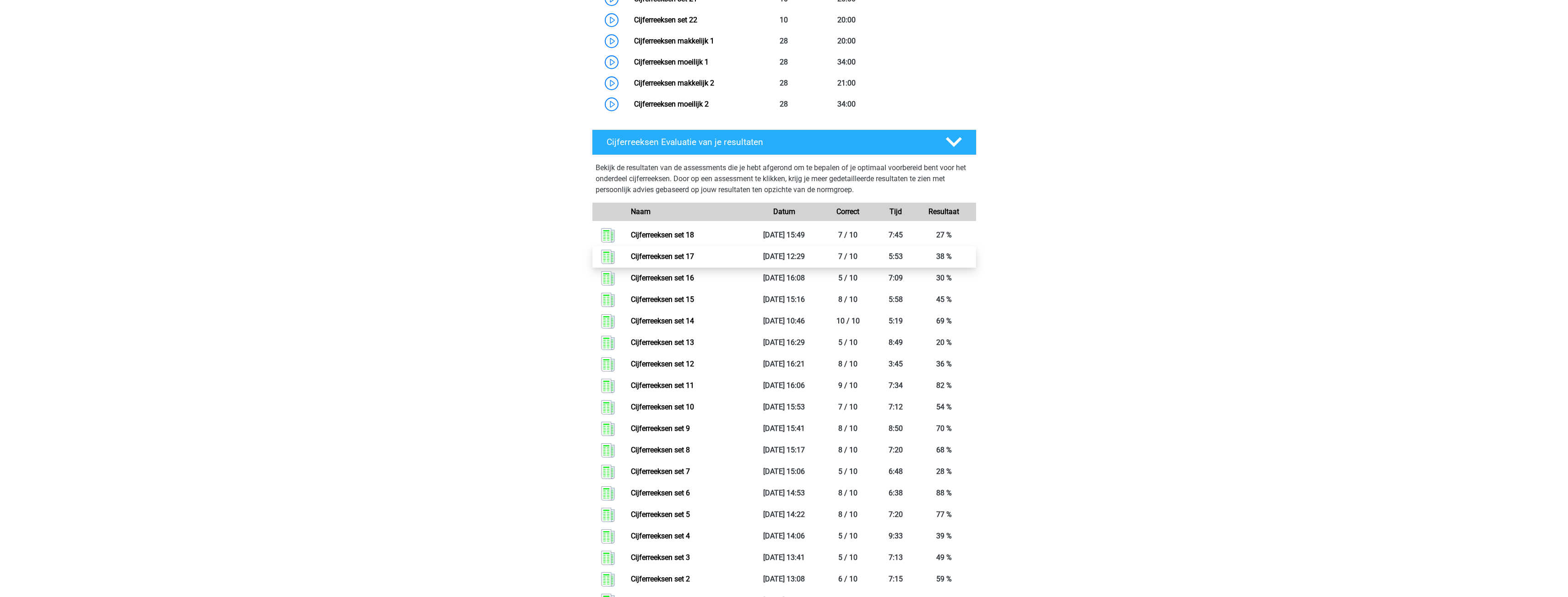
drag, startPoint x: 770, startPoint y: 320, endPoint x: 778, endPoint y: 264, distance: 56.6
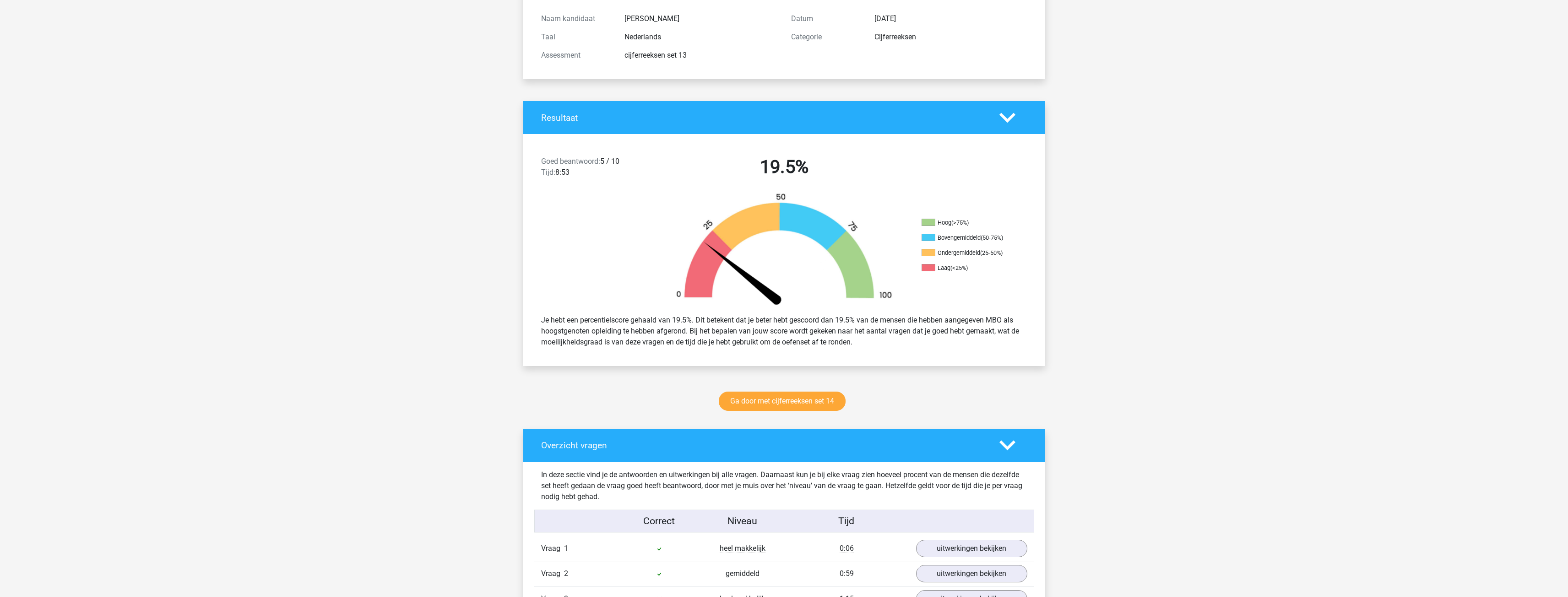
scroll to position [366, 0]
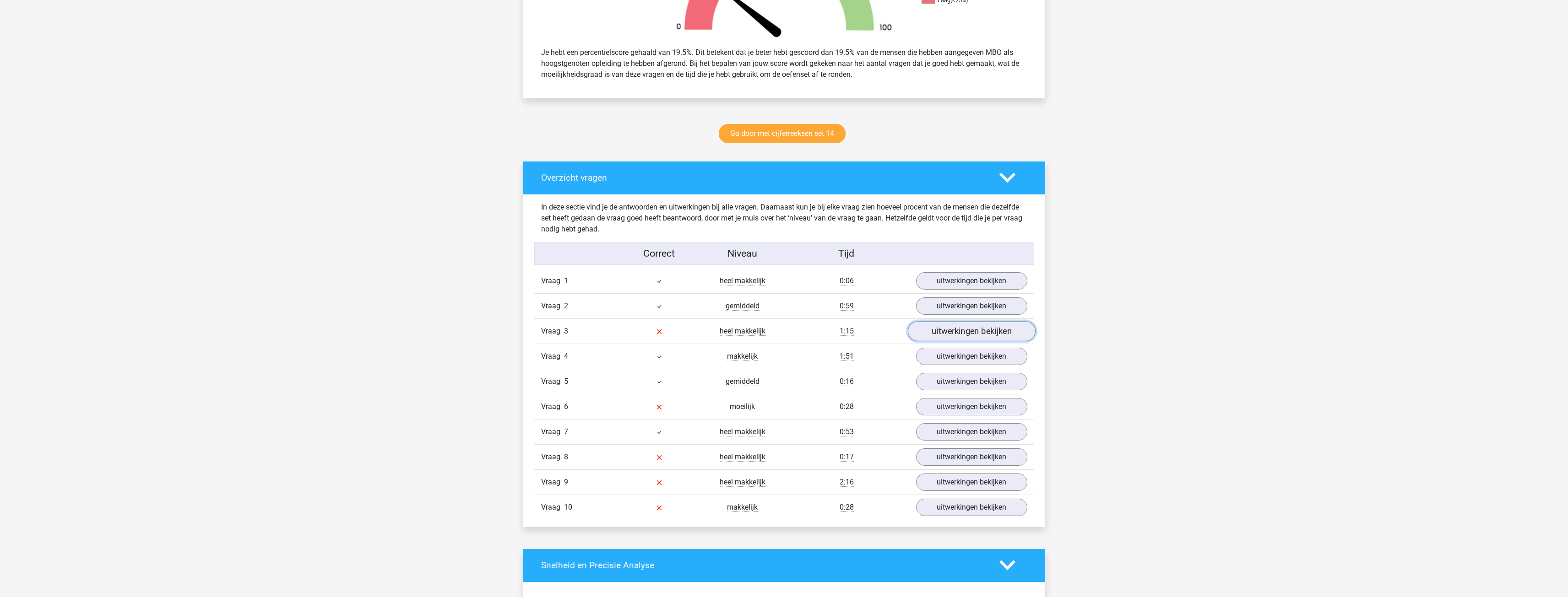
click at [962, 337] on link "uitwerkingen bekijken" at bounding box center [971, 331] width 128 height 20
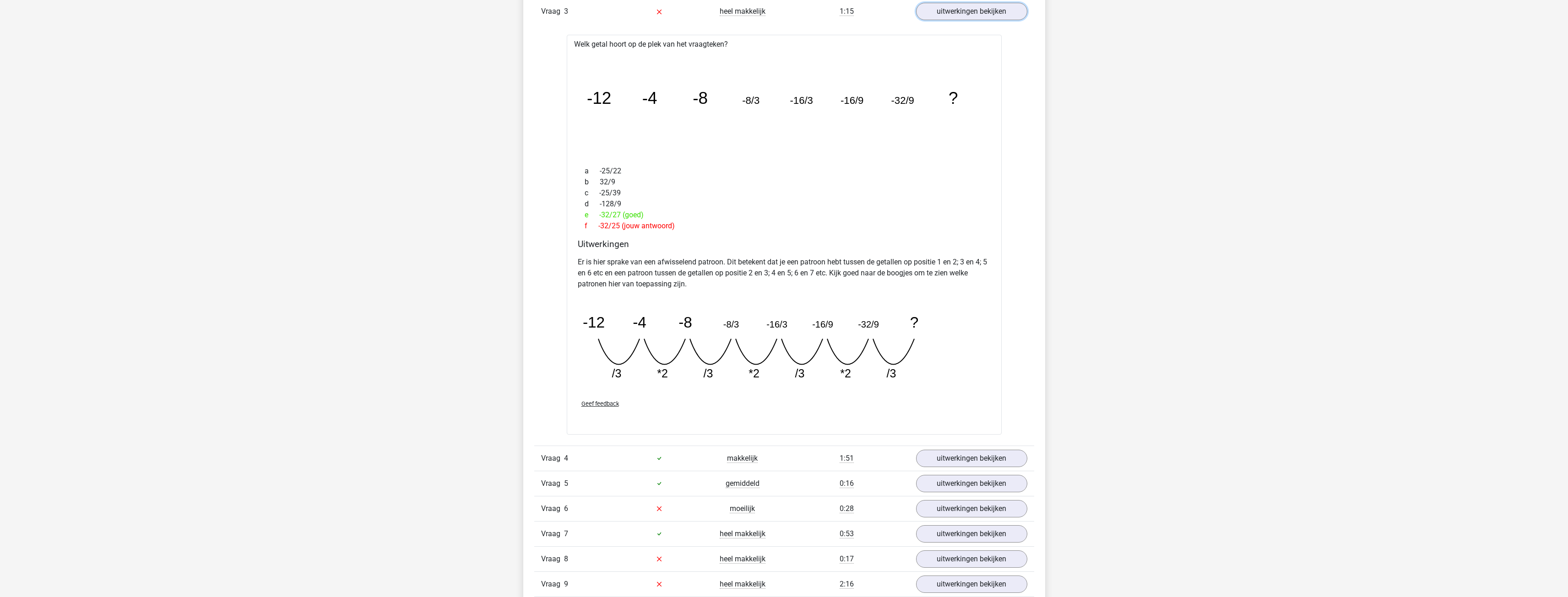
scroll to position [686, 0]
click at [973, 1] on link "uitwerkingen bekijken" at bounding box center [971, 11] width 128 height 20
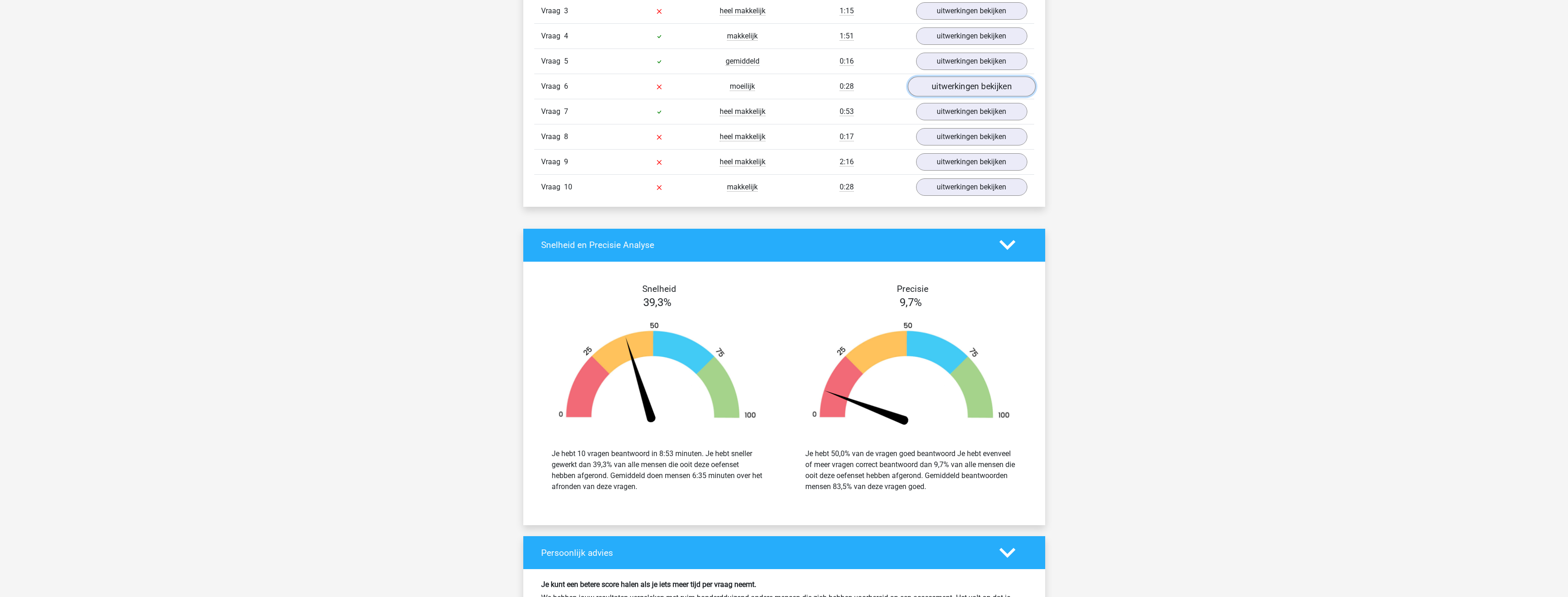
click at [962, 83] on link "uitwerkingen bekijken" at bounding box center [971, 86] width 128 height 20
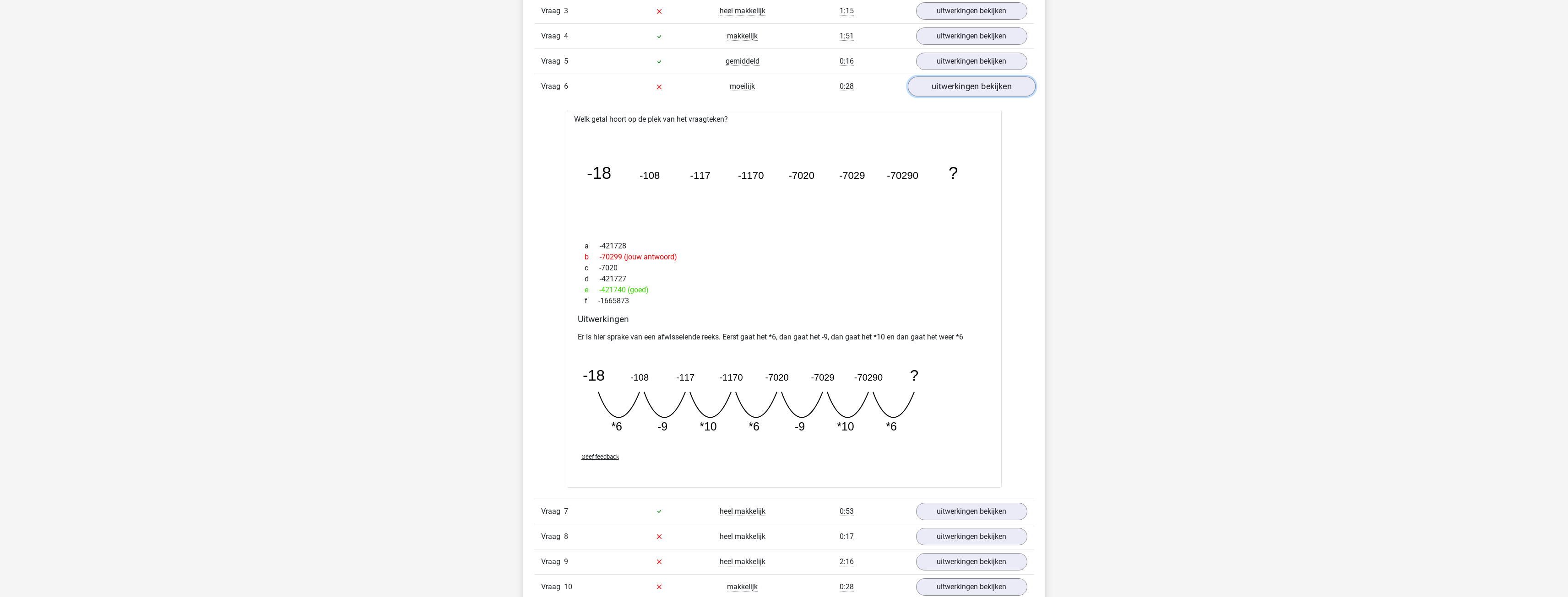
click at [957, 87] on link "uitwerkingen bekijken" at bounding box center [971, 86] width 128 height 20
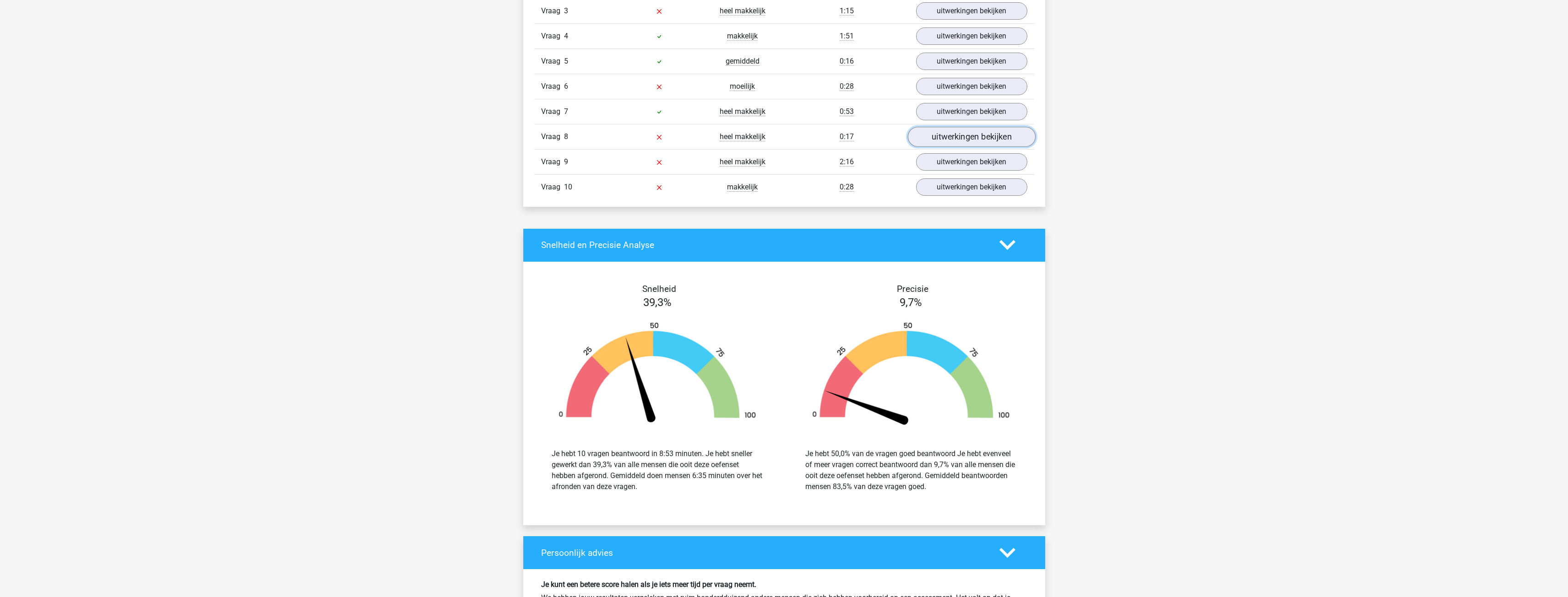
click at [965, 138] on link "uitwerkingen bekijken" at bounding box center [971, 137] width 128 height 20
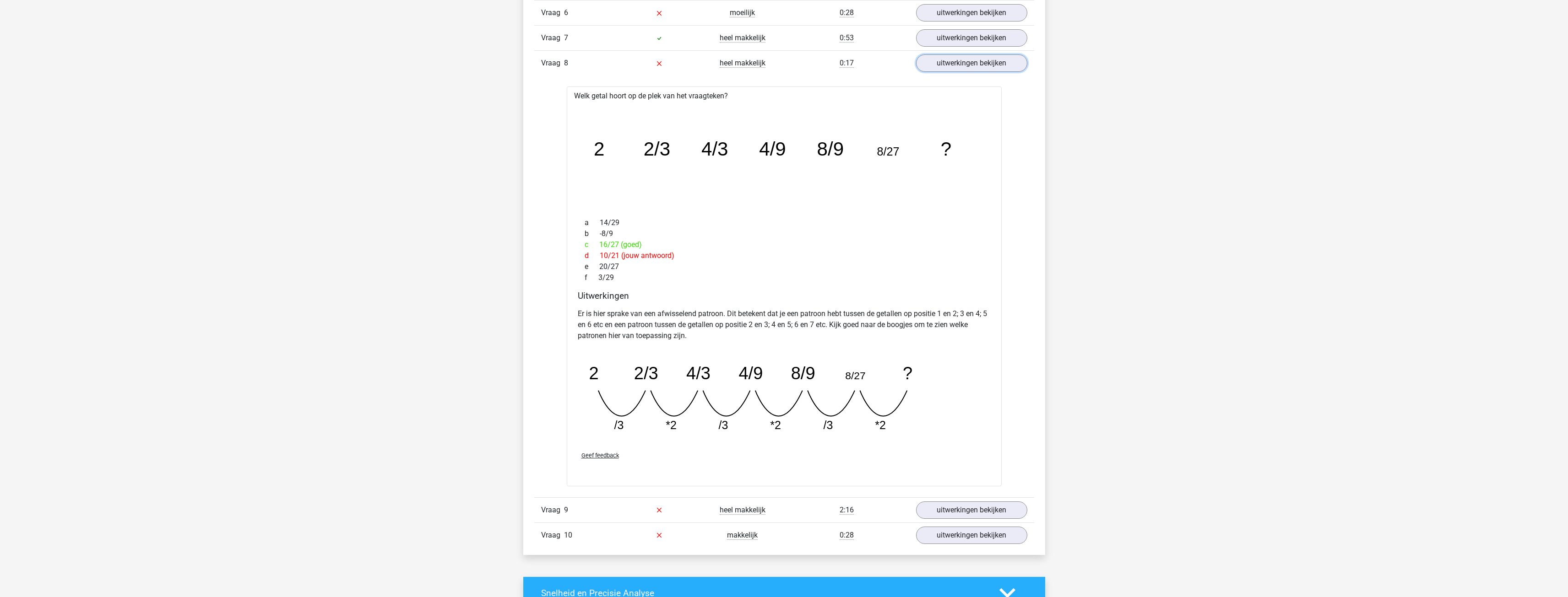
scroll to position [778, 0]
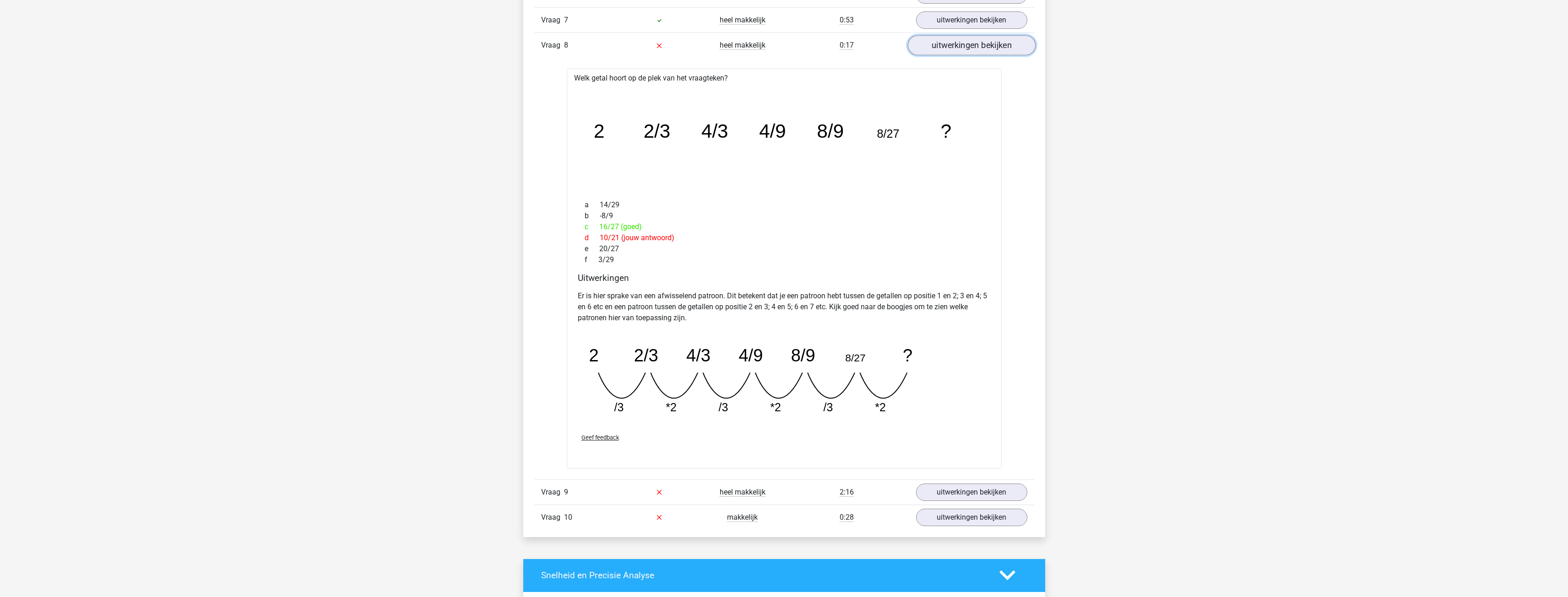
click at [973, 53] on link "uitwerkingen bekijken" at bounding box center [971, 45] width 128 height 20
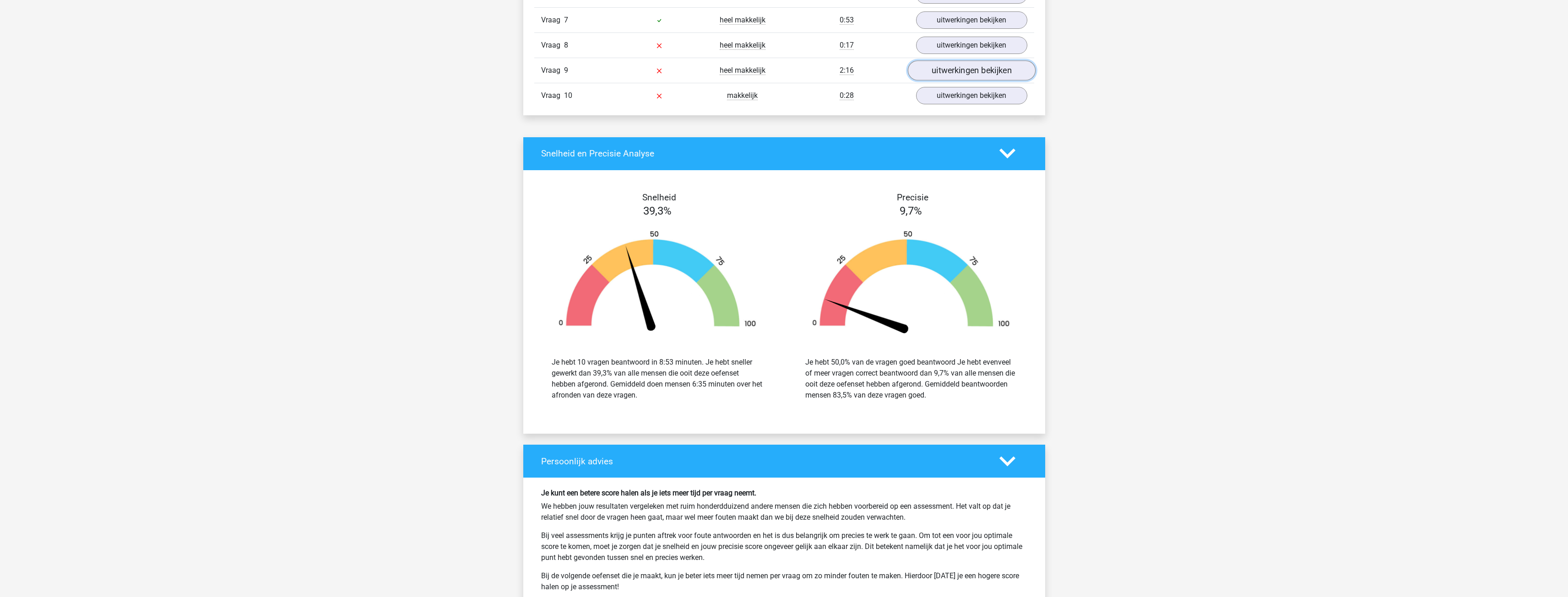
click at [967, 72] on link "uitwerkingen bekijken" at bounding box center [971, 71] width 128 height 20
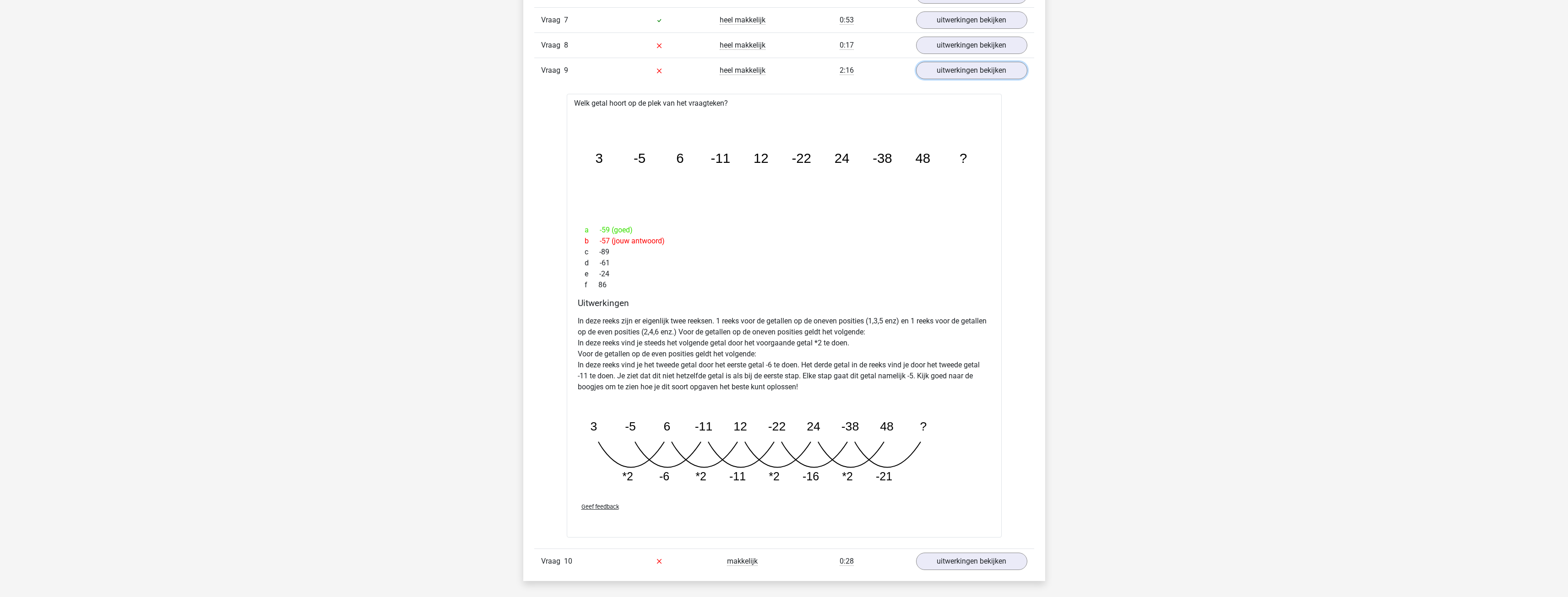
scroll to position [824, 0]
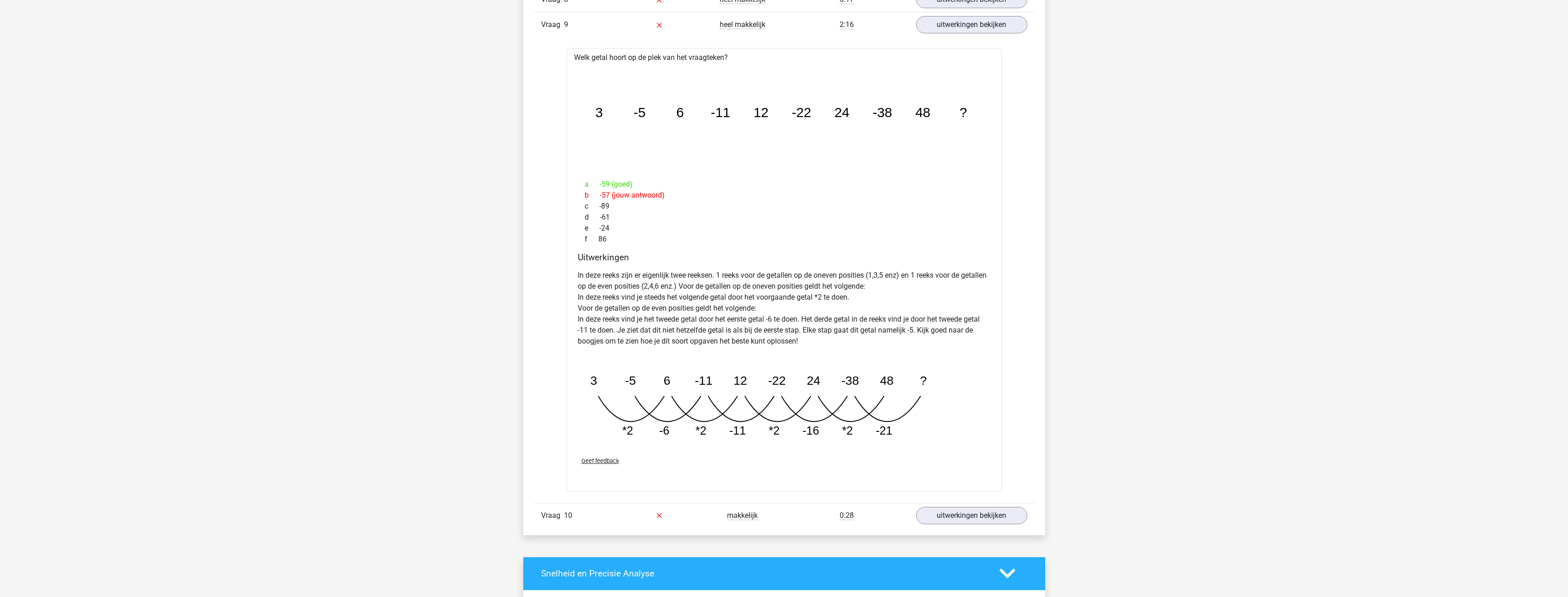
click at [952, 35] on div "Vraag 9 heel makkelijk 2:16 uitwerkingen bekijken" at bounding box center [784, 24] width 500 height 25
drag, startPoint x: 949, startPoint y: 24, endPoint x: 948, endPoint y: 30, distance: 6.1
click at [949, 25] on link "uitwerkingen bekijken" at bounding box center [971, 25] width 128 height 20
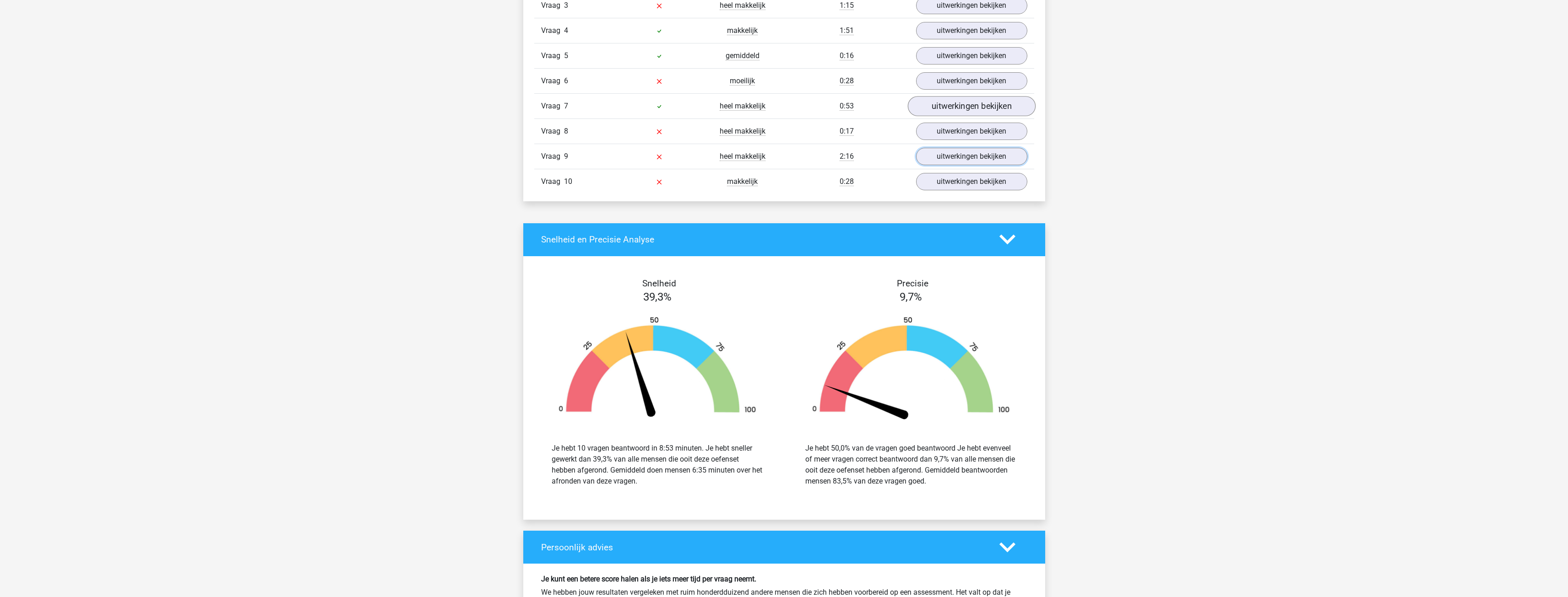
scroll to position [686, 0]
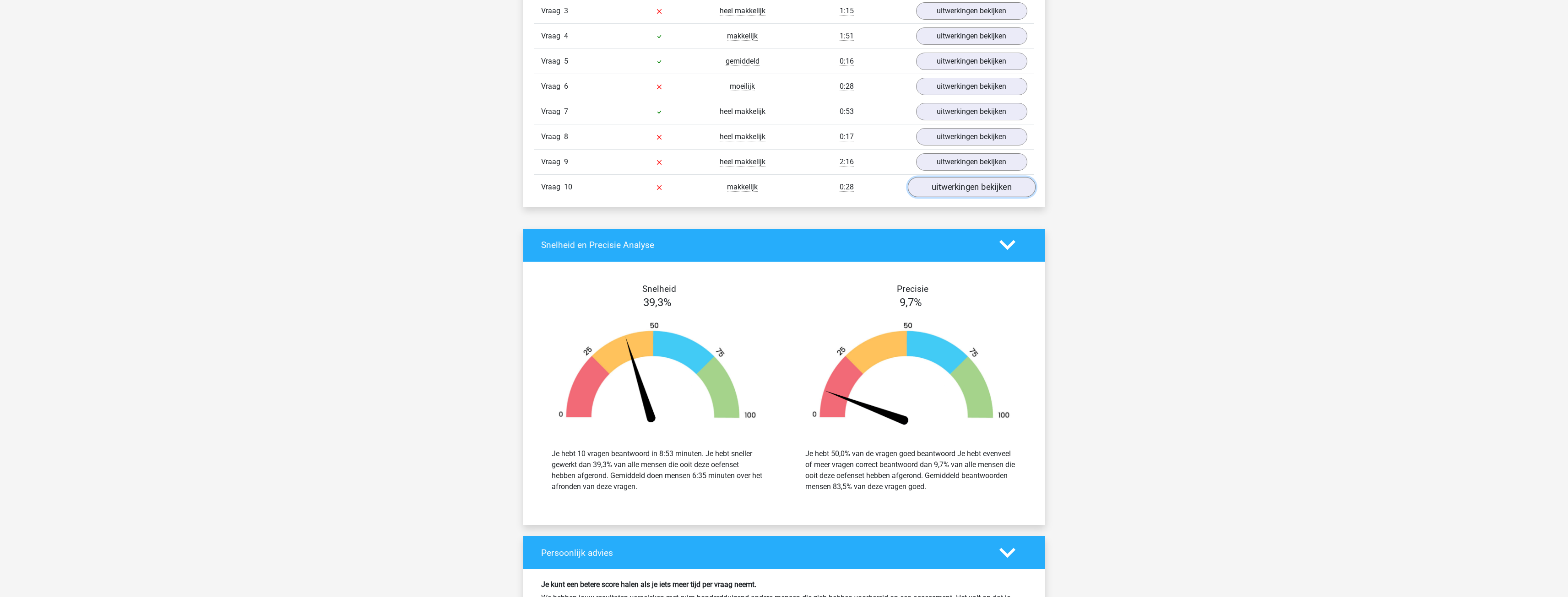
click at [955, 193] on link "uitwerkingen bekijken" at bounding box center [971, 187] width 128 height 20
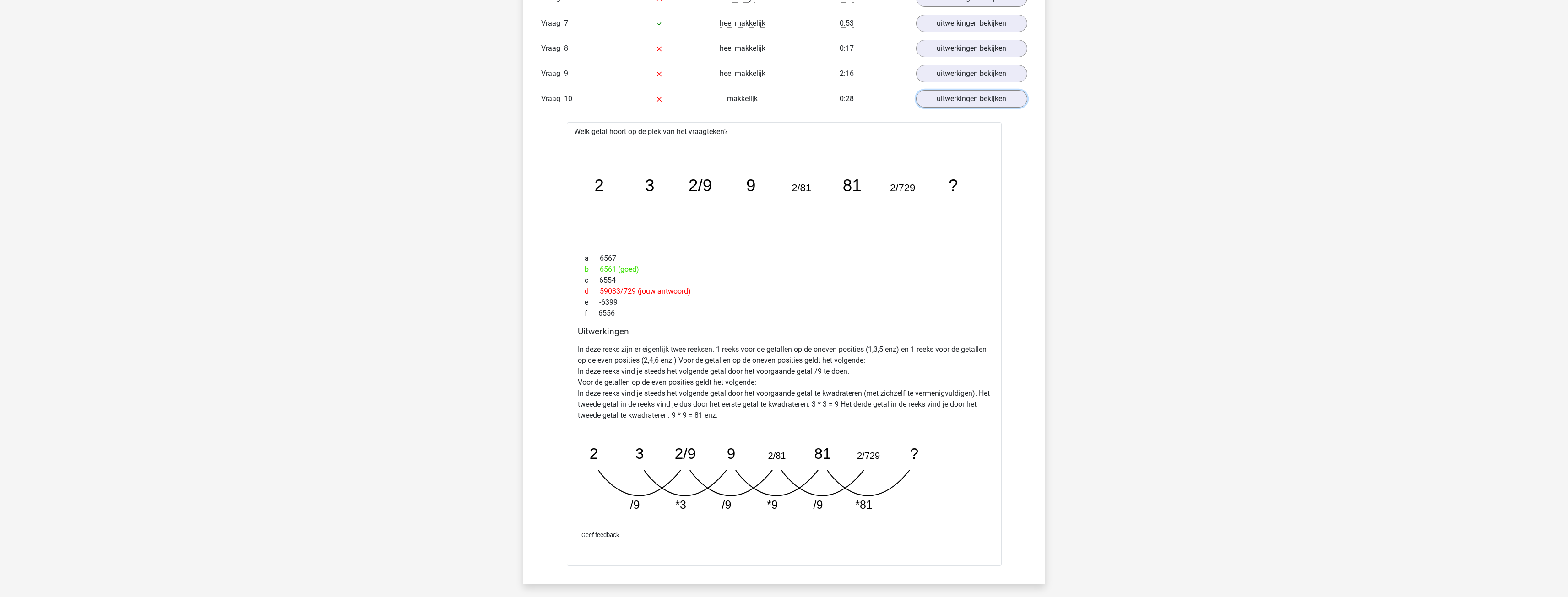
scroll to position [778, 0]
click at [992, 97] on link "uitwerkingen bekijken" at bounding box center [971, 95] width 128 height 20
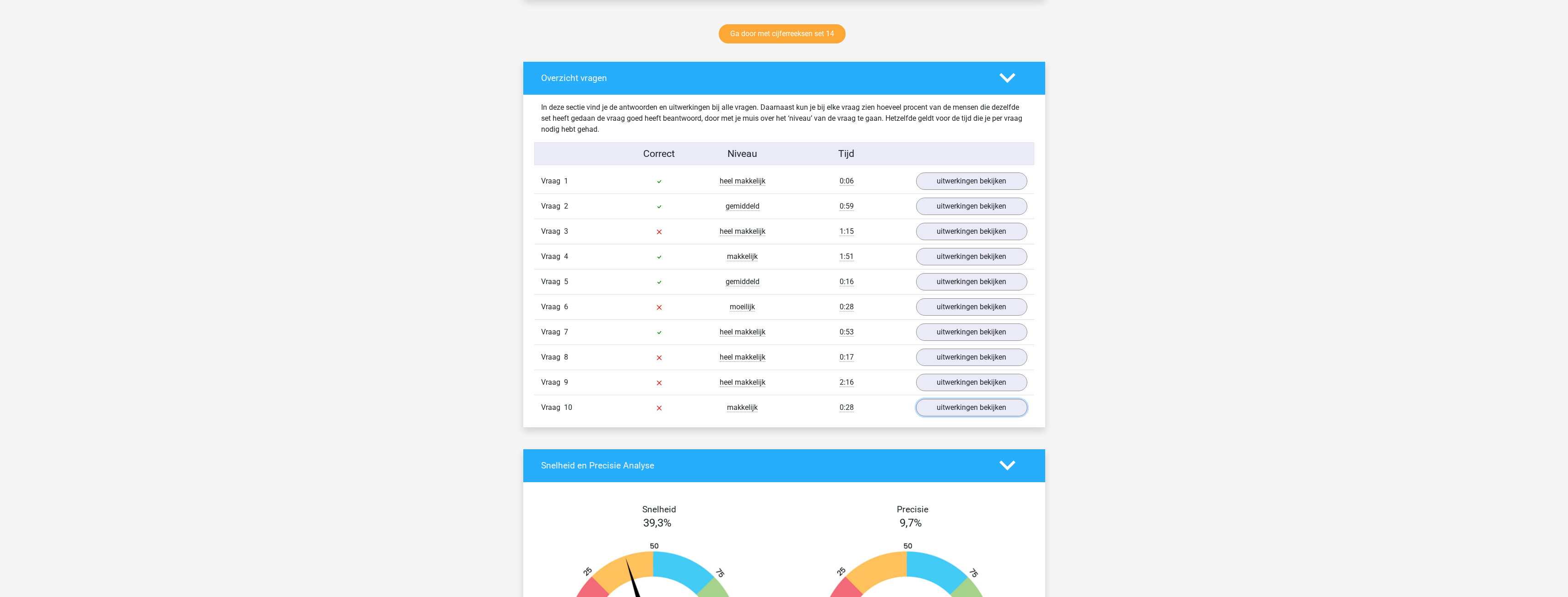
scroll to position [458, 0]
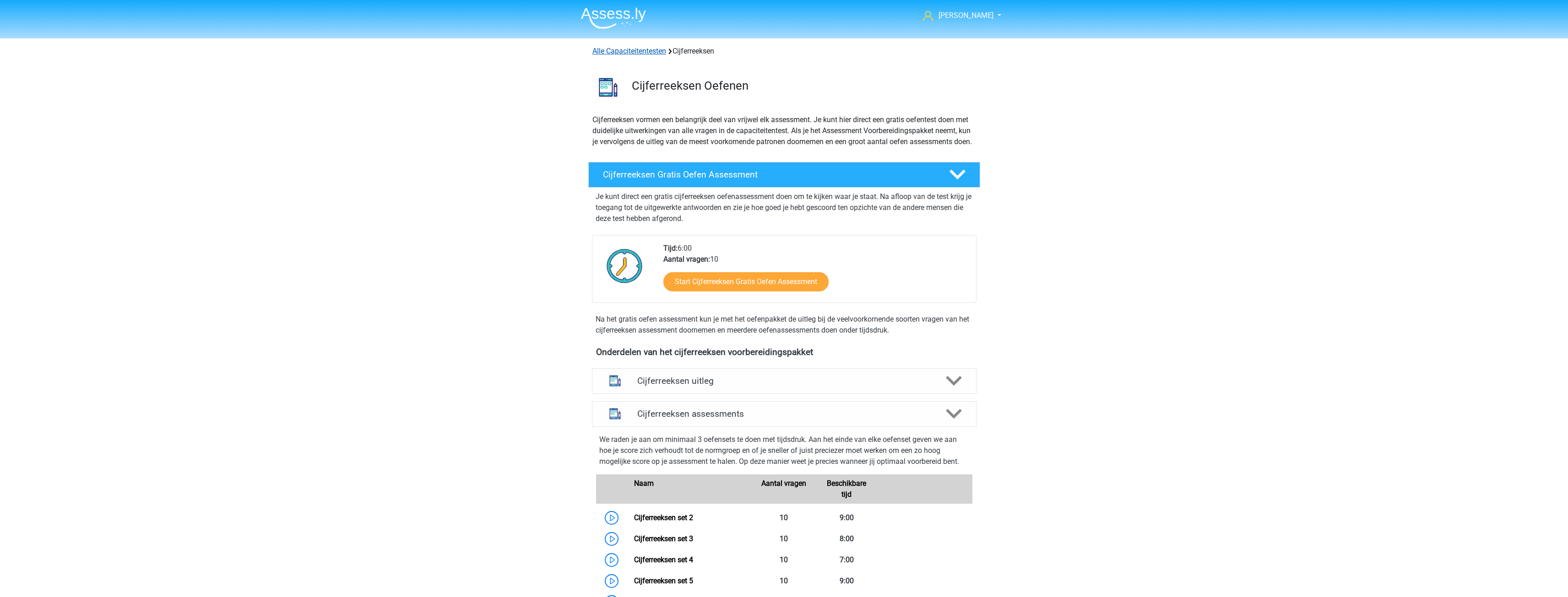
click at [633, 50] on link "Alle Capaciteitentesten" at bounding box center [629, 50] width 73 height 8
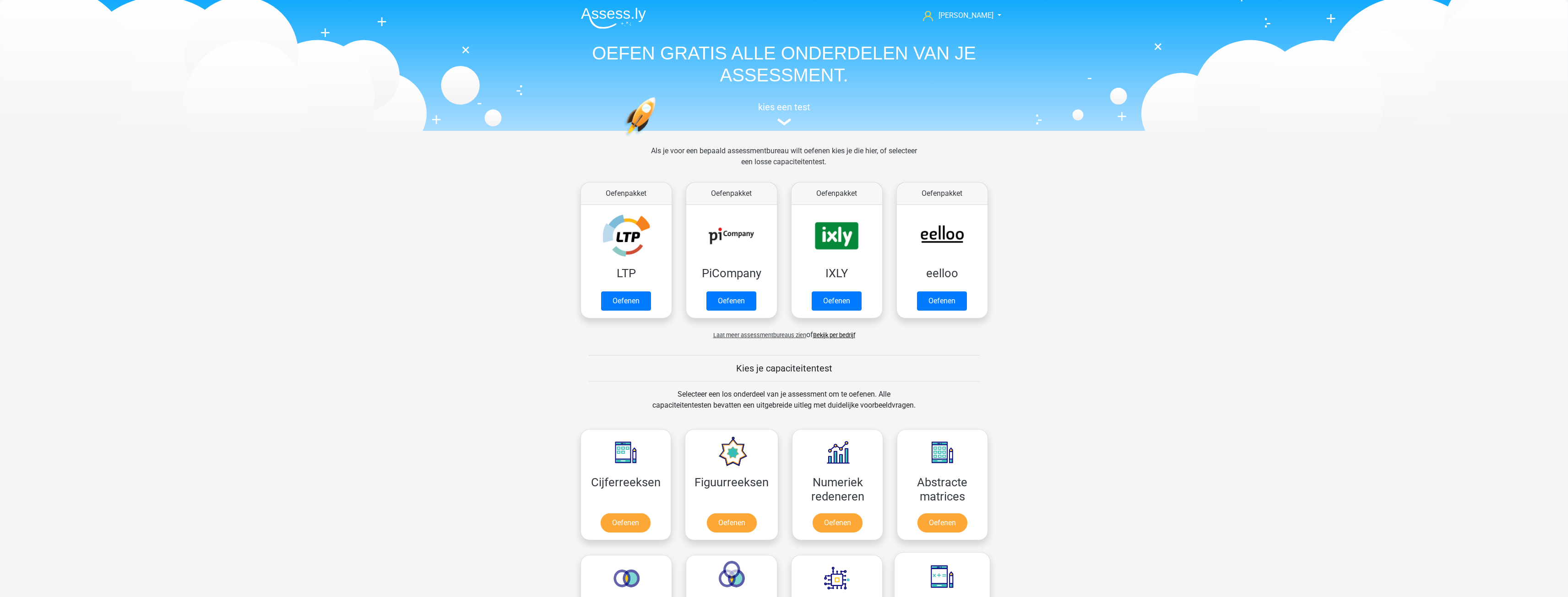
scroll to position [389, 0]
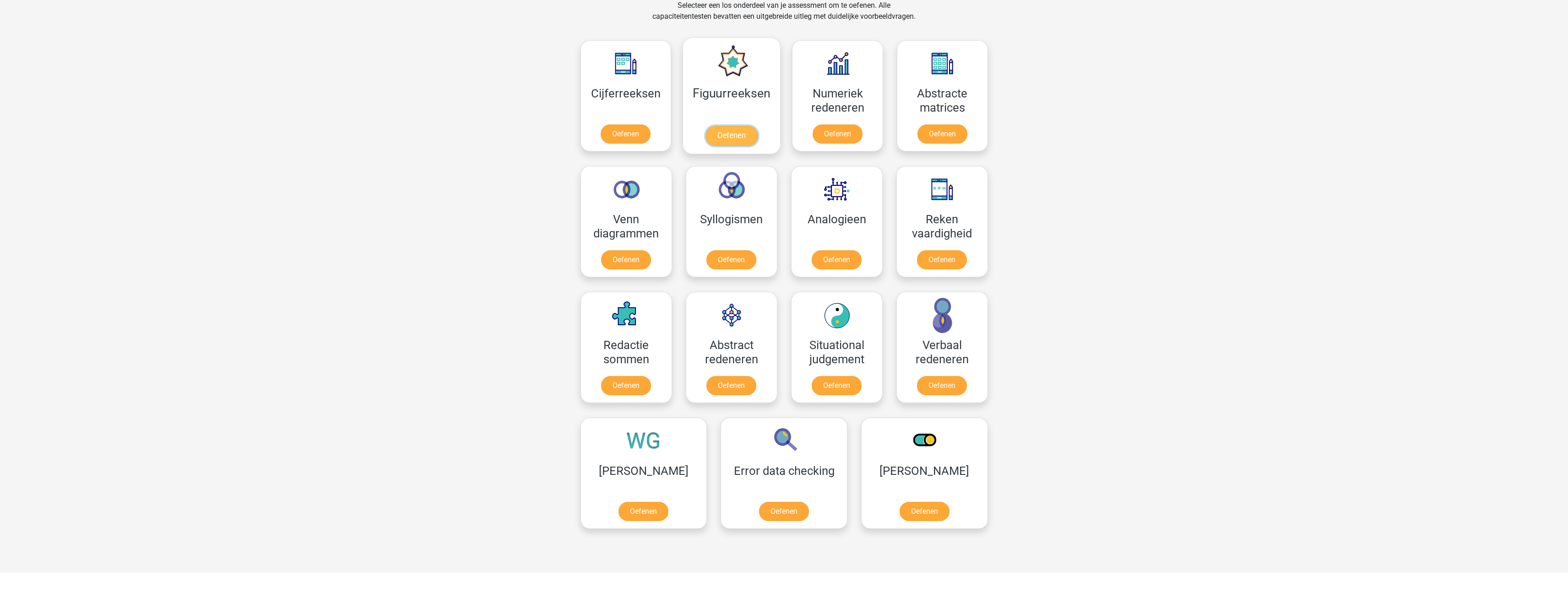
click at [744, 134] on link "Oefenen" at bounding box center [731, 136] width 52 height 20
click at [617, 251] on link "Oefenen" at bounding box center [626, 261] width 52 height 20
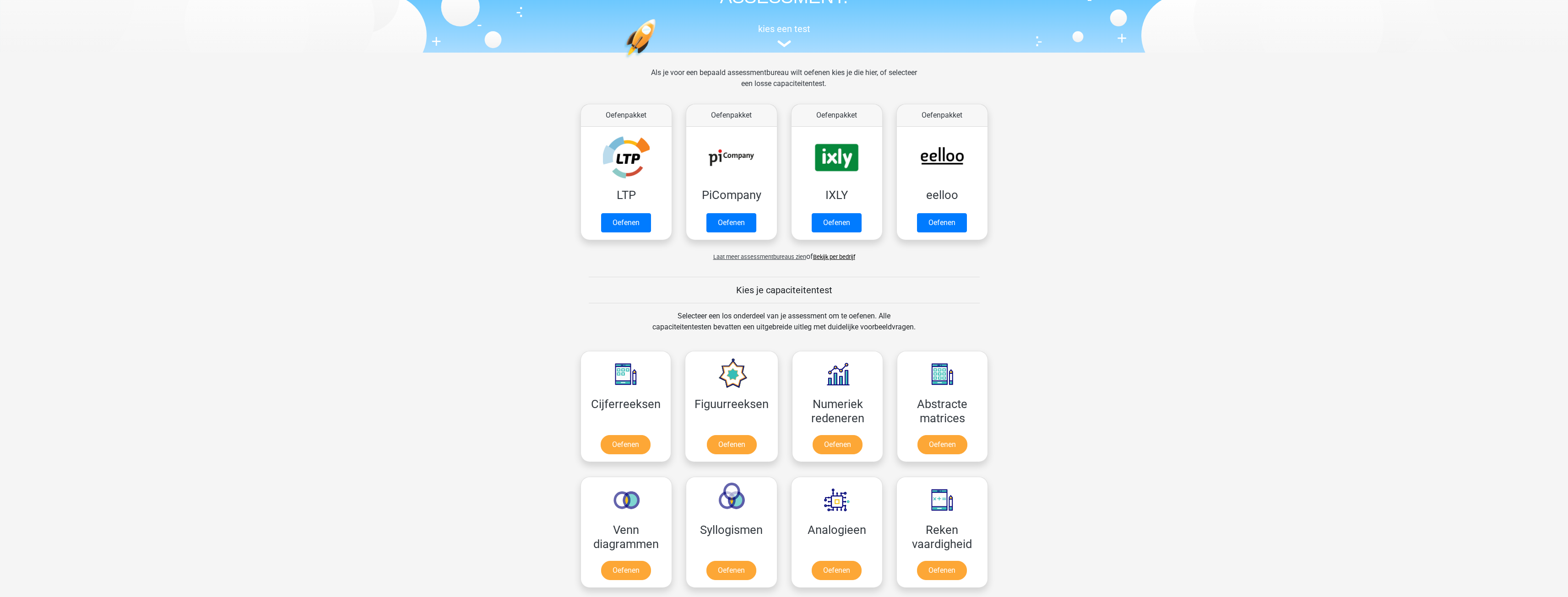
scroll to position [69, 0]
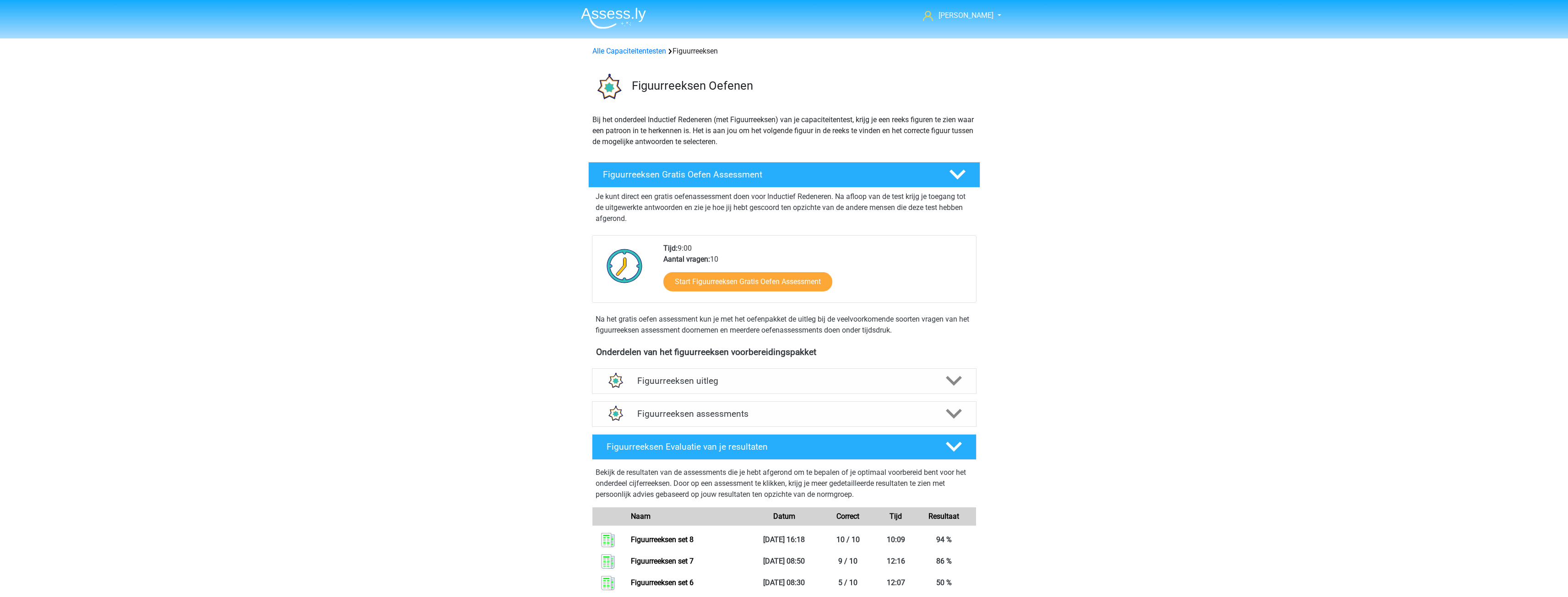
drag, startPoint x: 829, startPoint y: 208, endPoint x: 834, endPoint y: 198, distance: 11.2
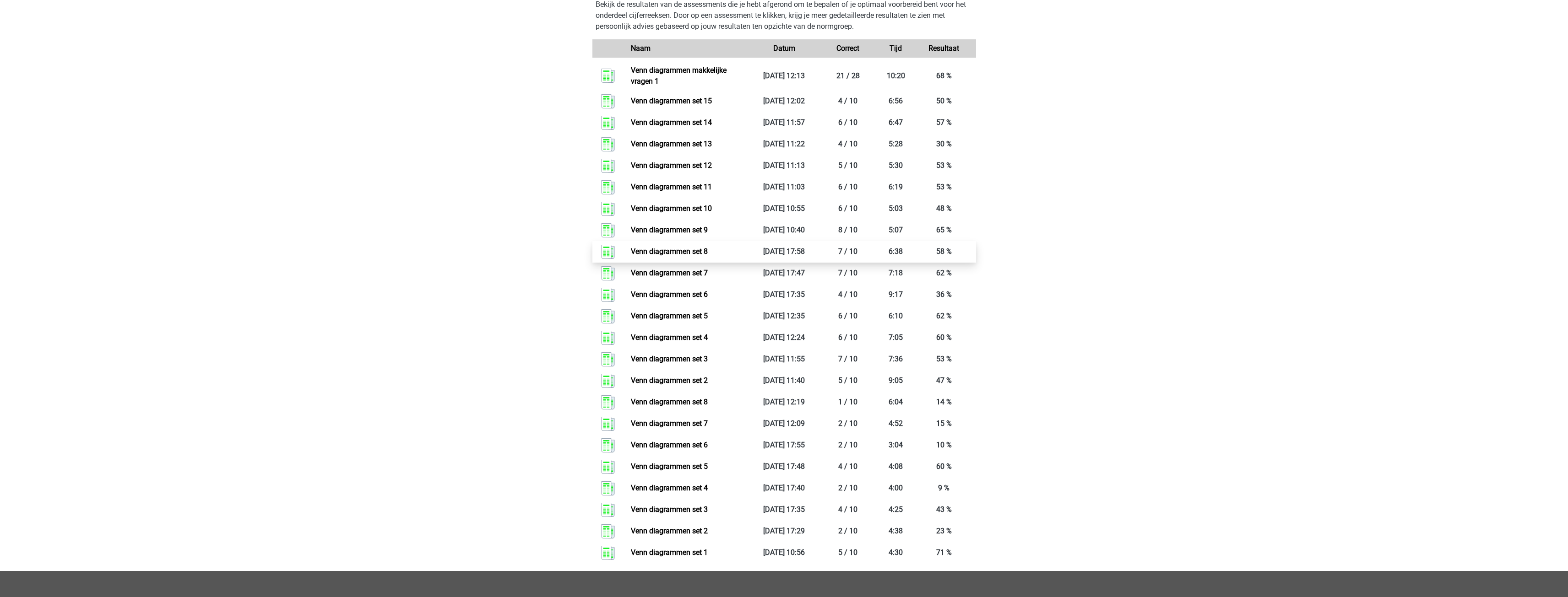
scroll to position [458, 0]
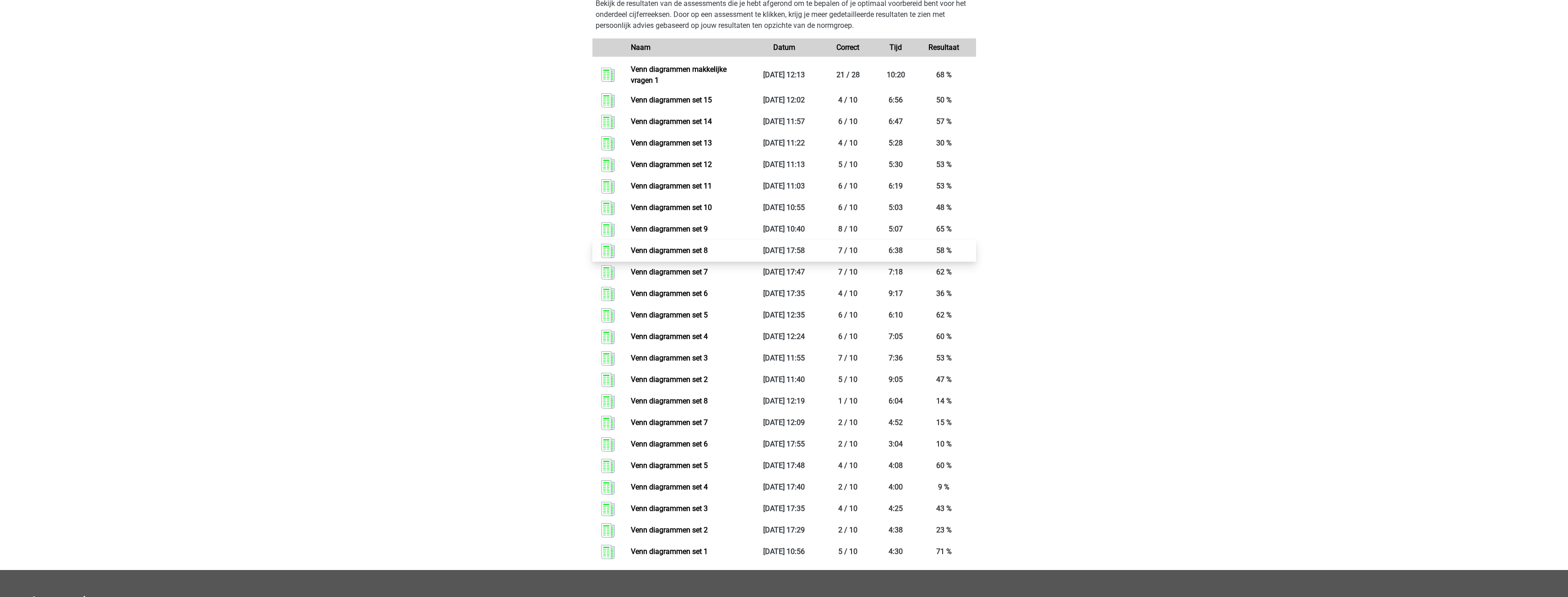
click at [707, 250] on link "Venn diagrammen set 8" at bounding box center [669, 249] width 77 height 8
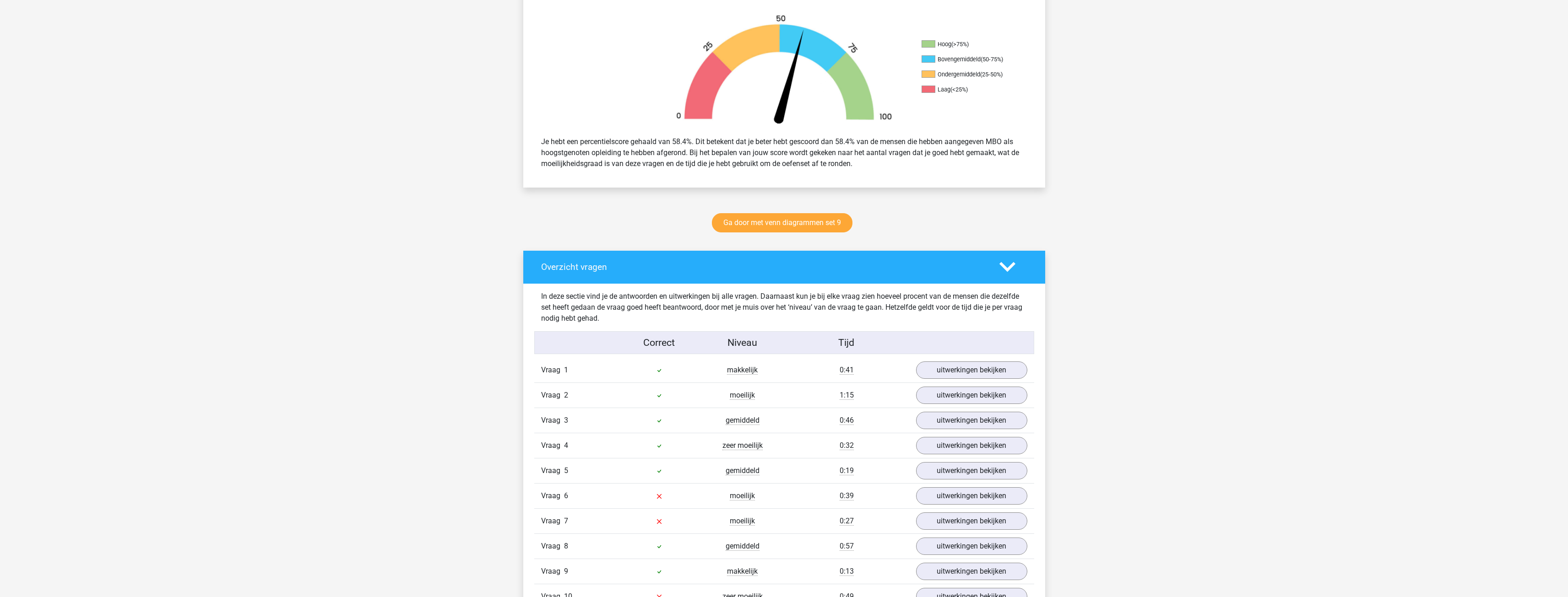
scroll to position [549, 0]
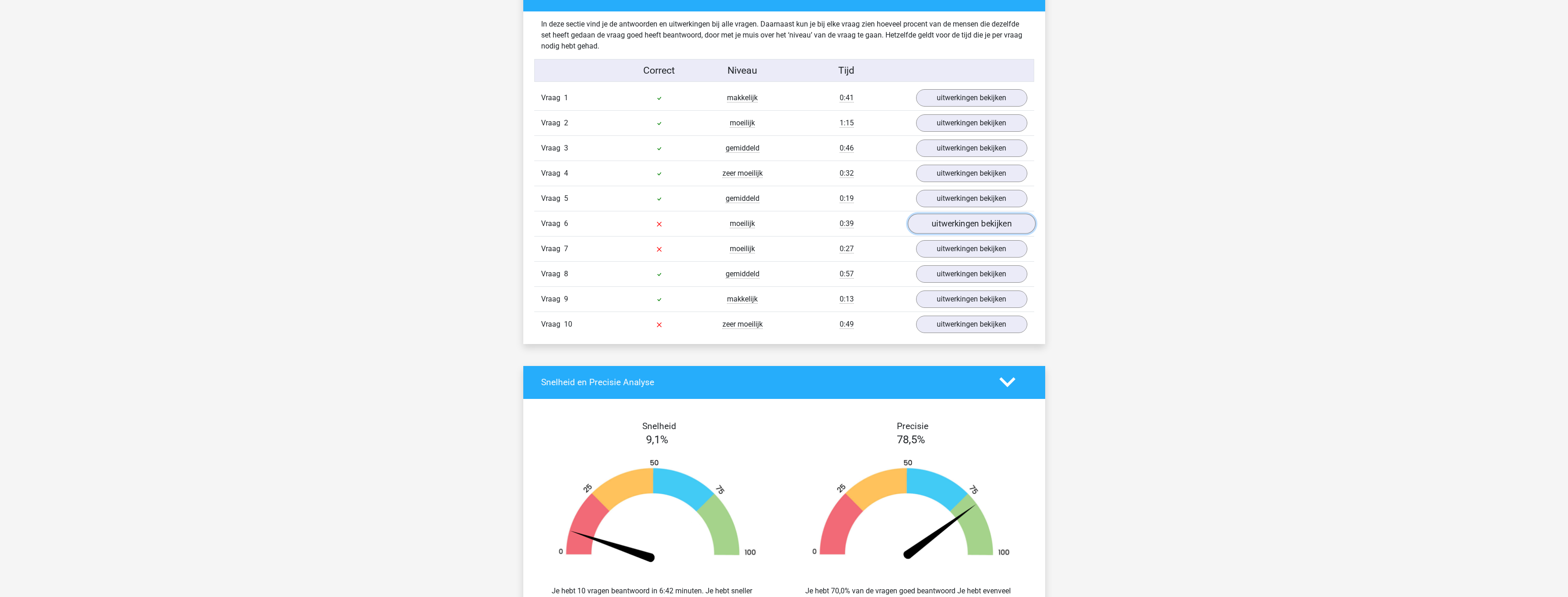
click at [951, 220] on link "uitwerkingen bekijken" at bounding box center [971, 224] width 128 height 20
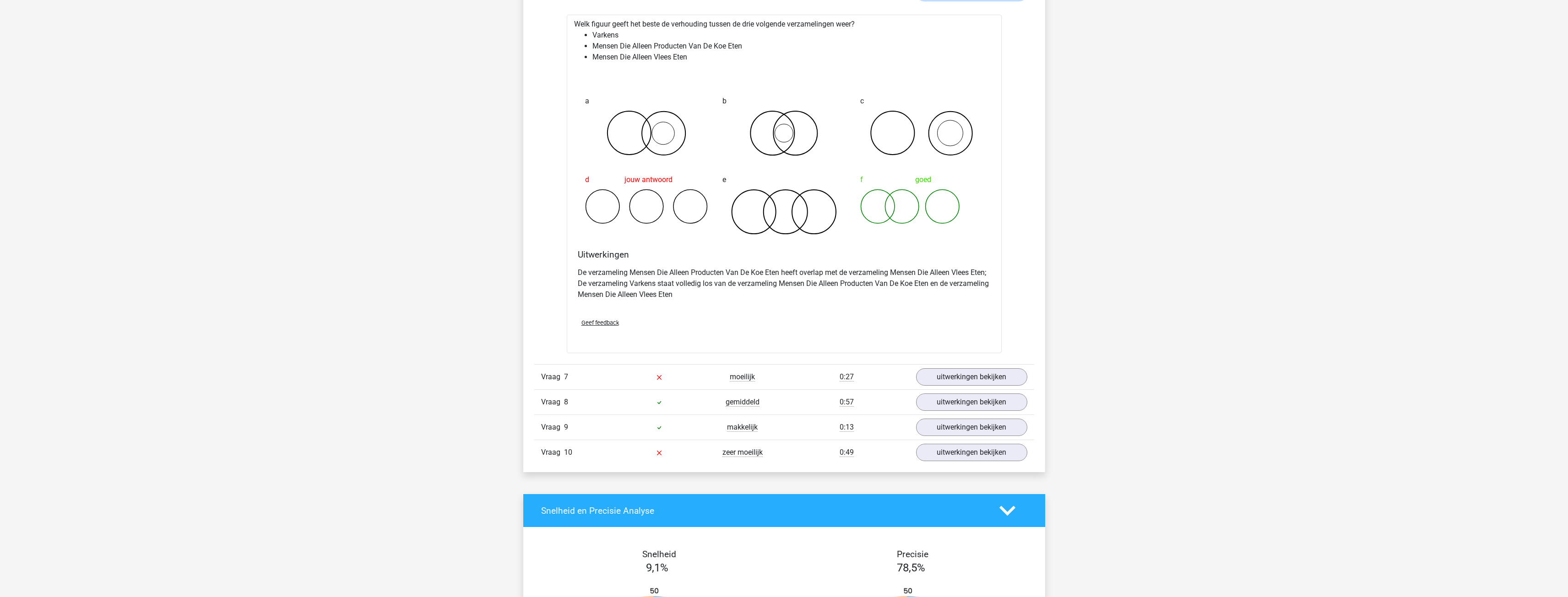
scroll to position [778, 0]
